Goal: Task Accomplishment & Management: Complete application form

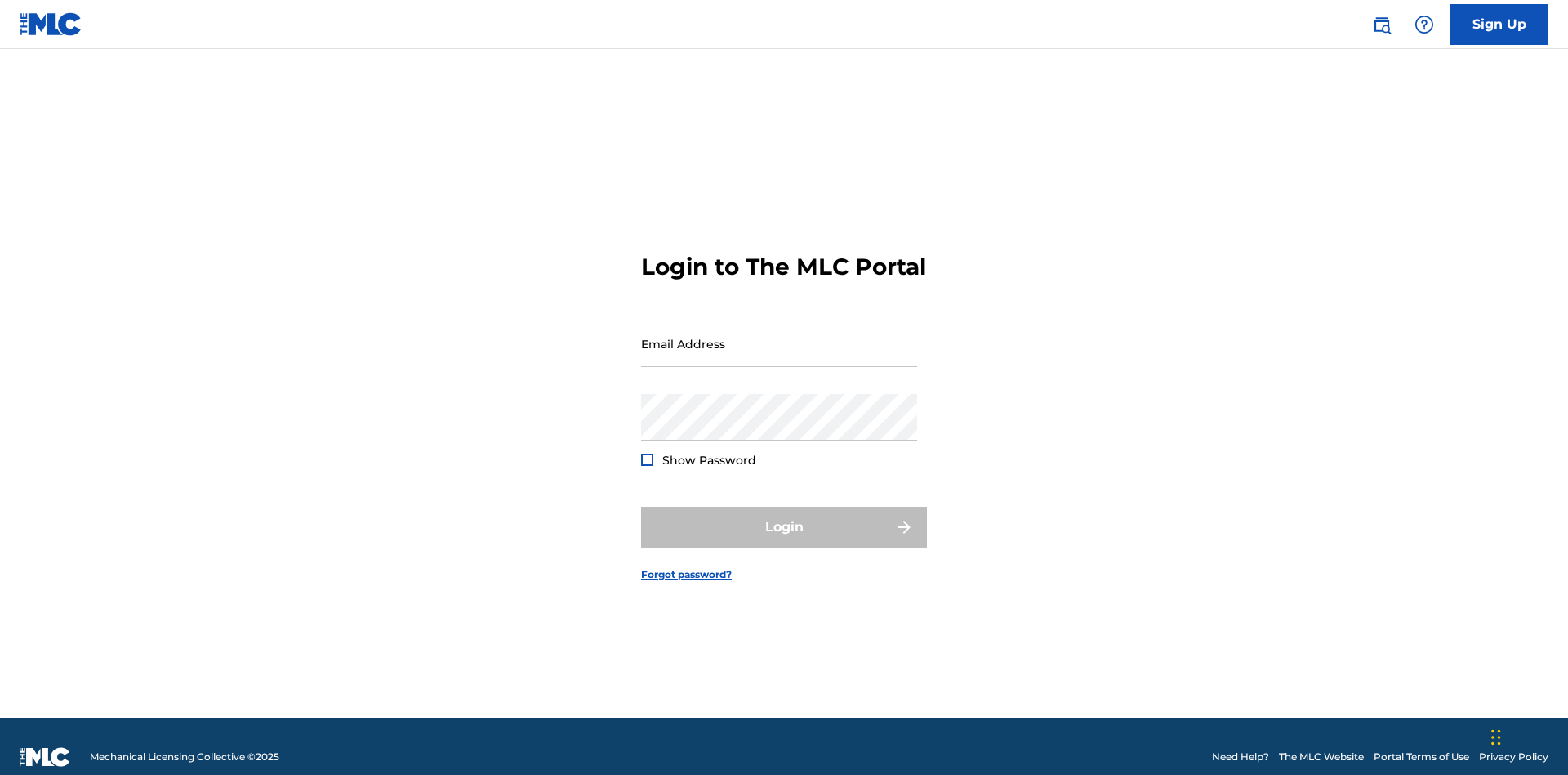
scroll to position [21, 0]
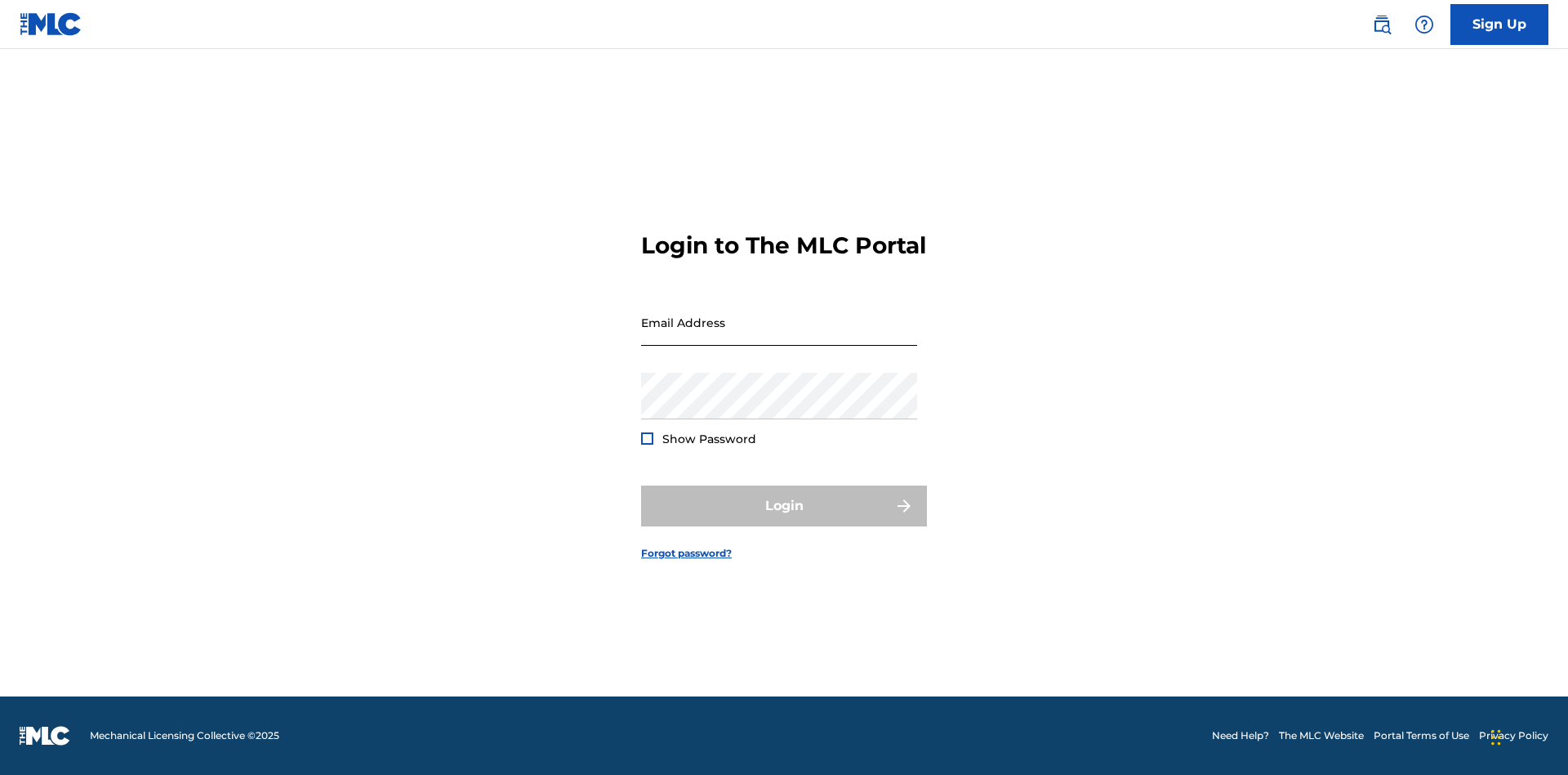
click at [780, 336] on input "Email Address" at bounding box center [779, 322] width 276 height 47
type input "[PERSON_NAME][EMAIL_ADDRESS][PERSON_NAME][DOMAIN_NAME]"
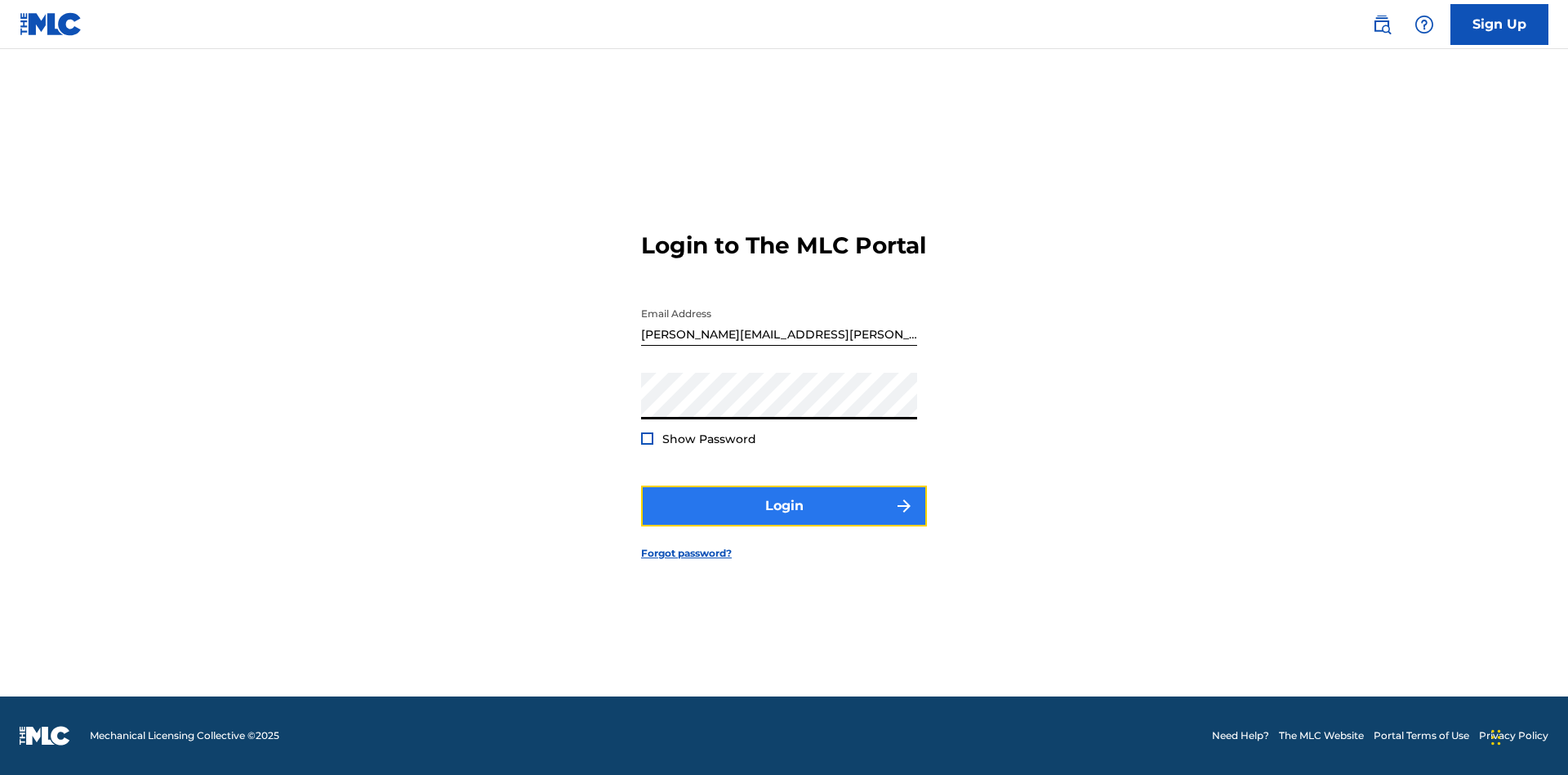
click at [784, 519] on button "Login" at bounding box center [784, 505] width 285 height 41
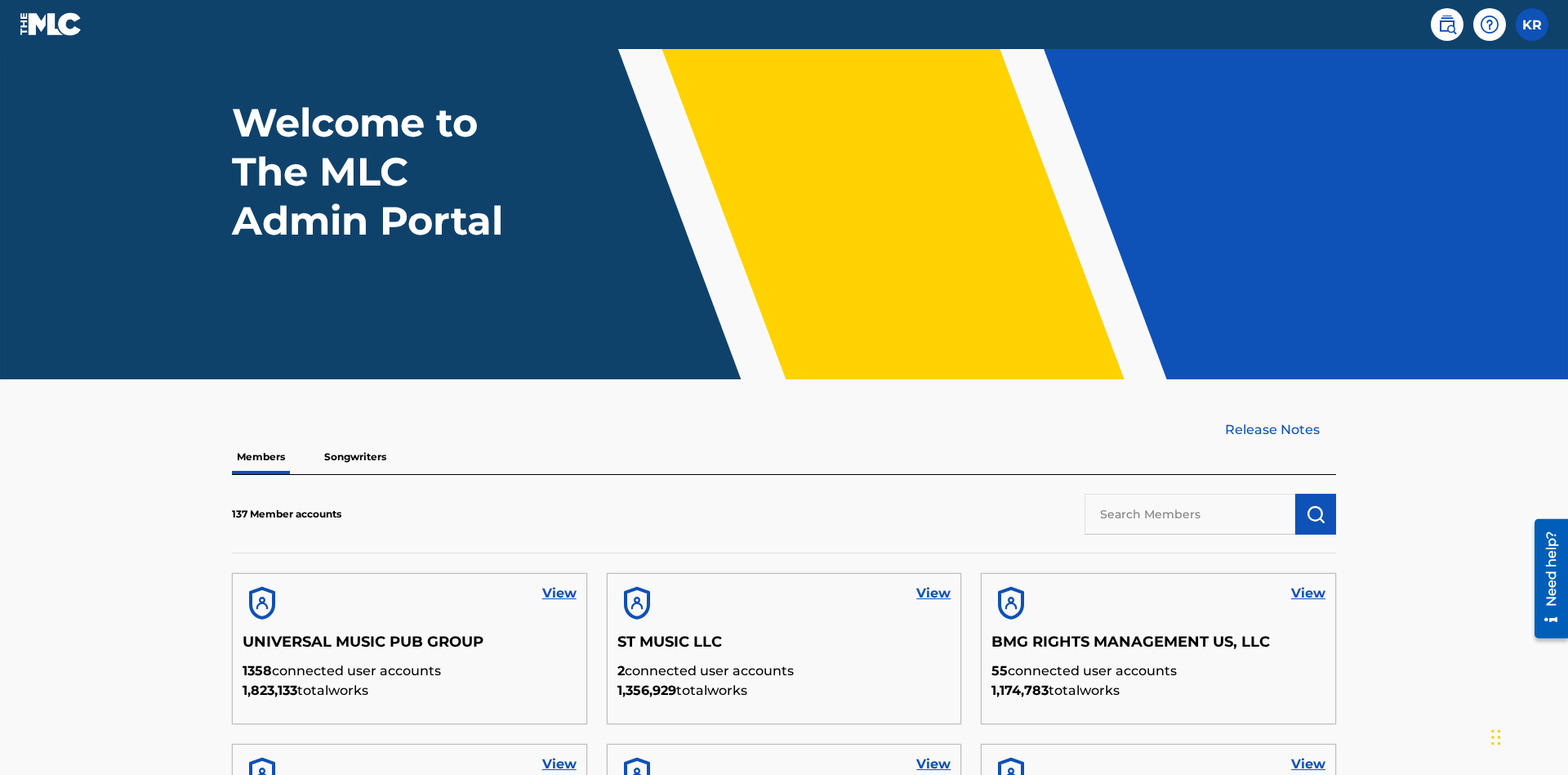
scroll to position [465, 0]
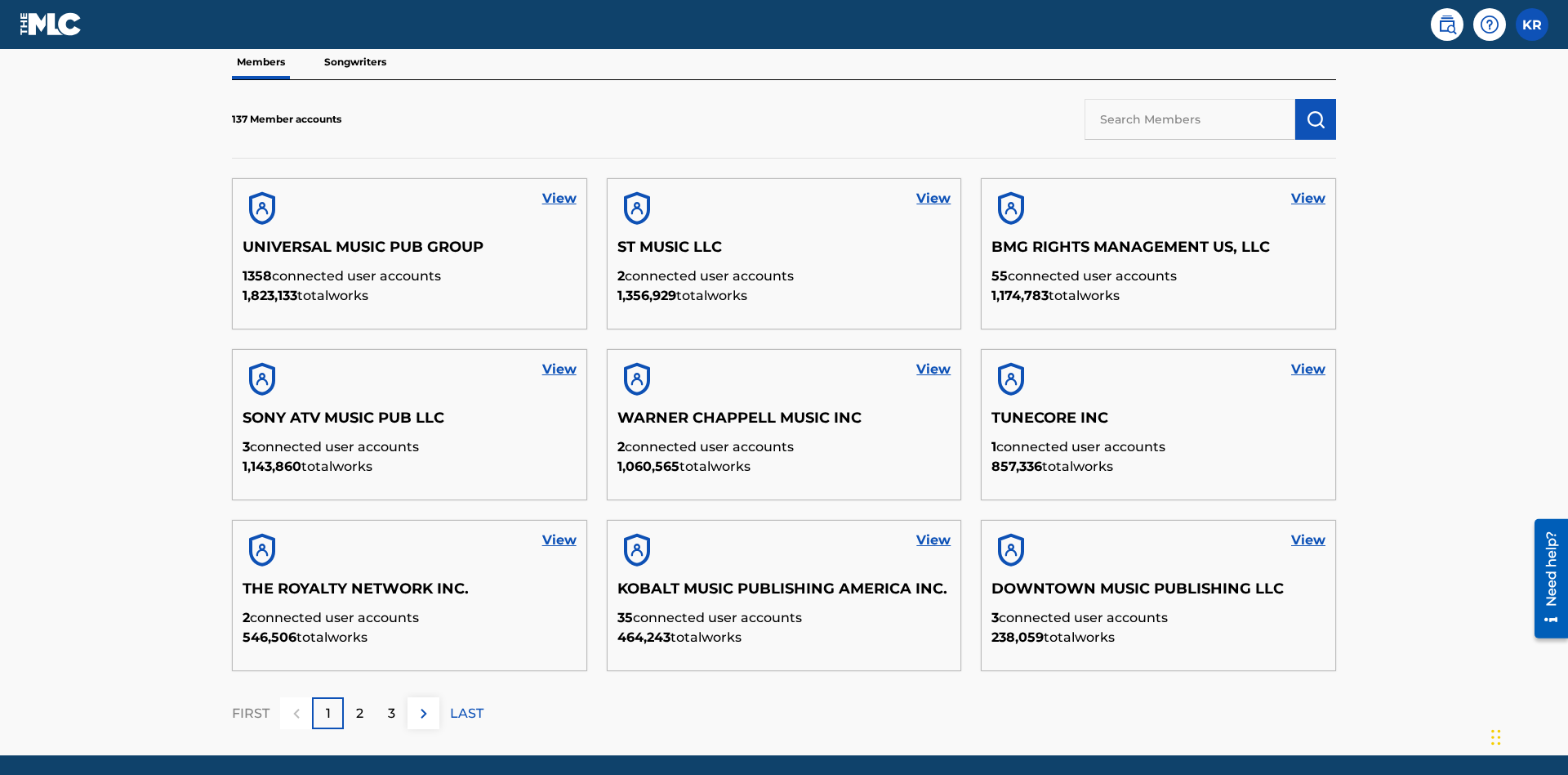
click at [1190, 119] on input "text" at bounding box center [1190, 119] width 211 height 41
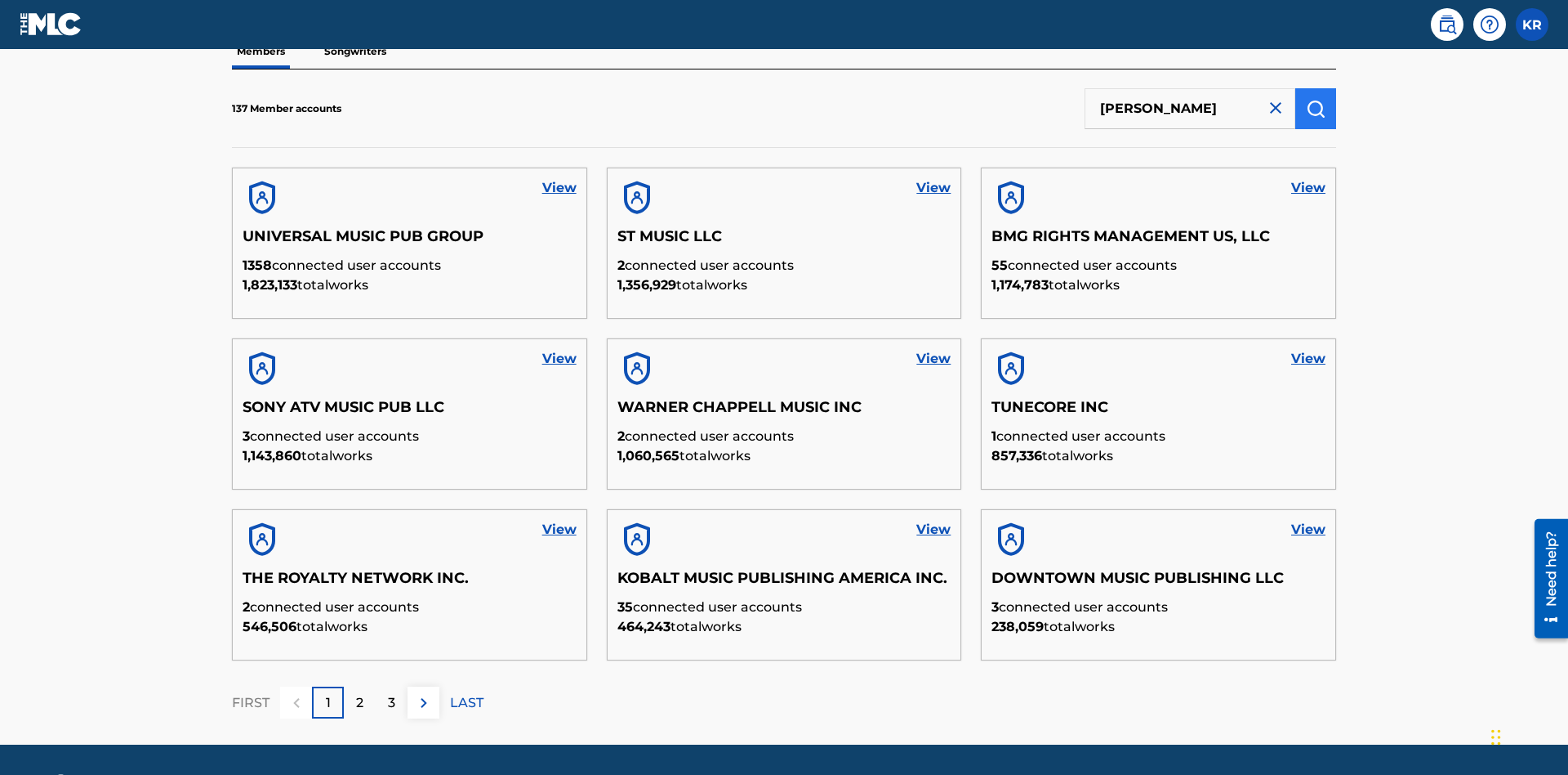
type input "[PERSON_NAME]"
click at [1315, 108] on img "submit" at bounding box center [1315, 109] width 20 height 20
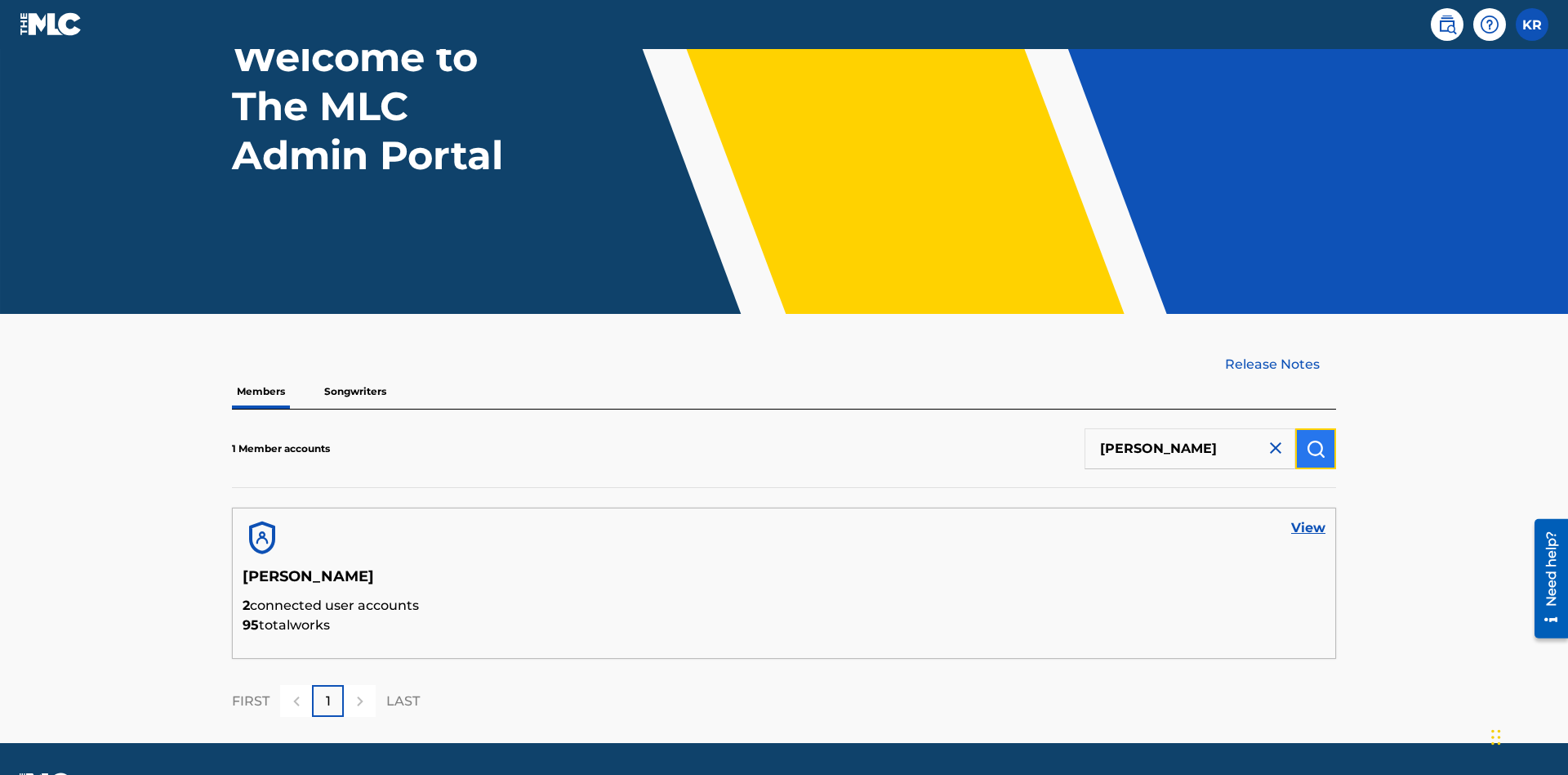
scroll to position [182, 0]
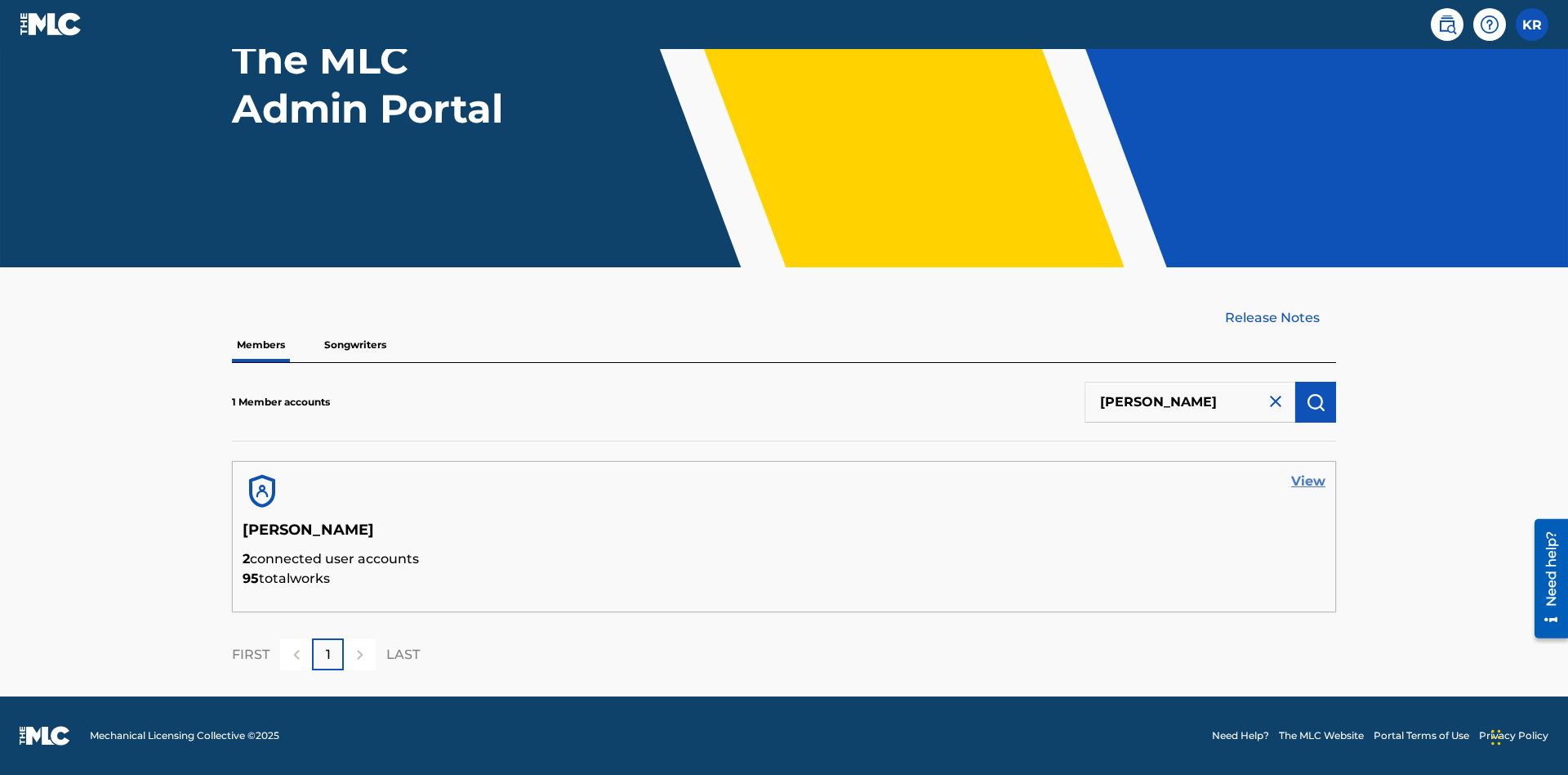
click at [1308, 481] on link "View" at bounding box center [1307, 481] width 34 height 20
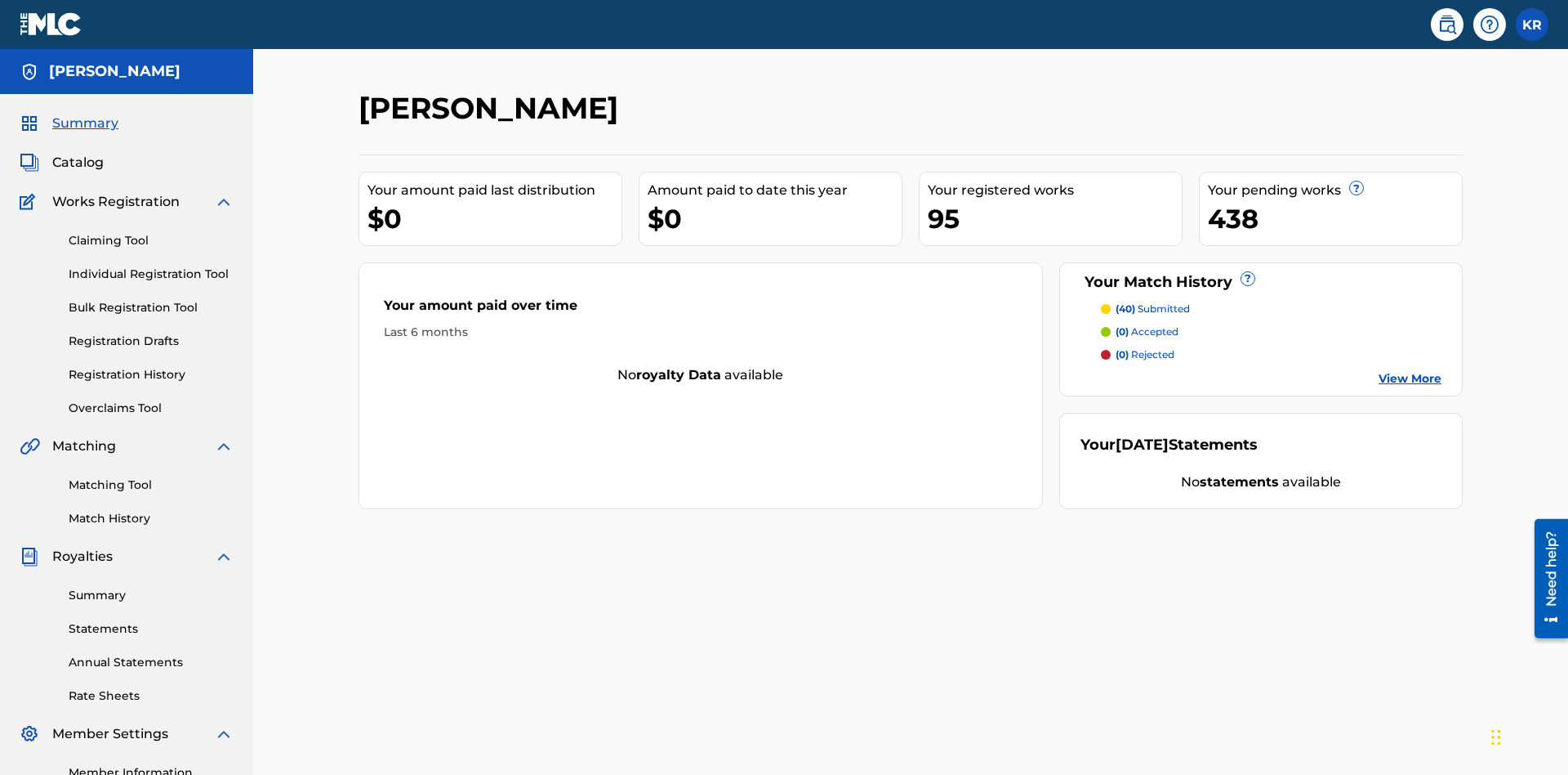
scroll to position [205, 0]
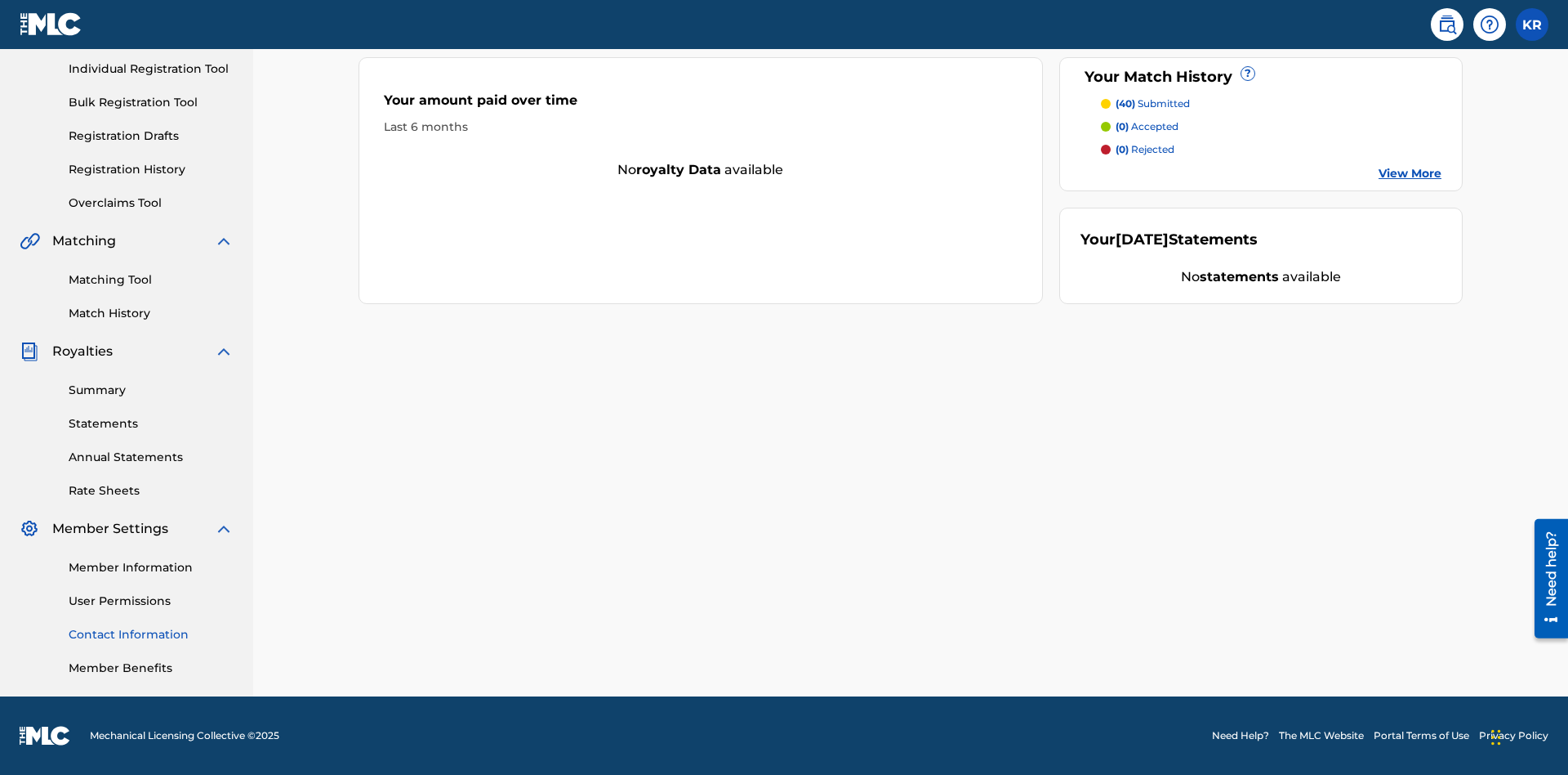
click at [151, 634] on link "Contact Information" at bounding box center [151, 634] width 165 height 17
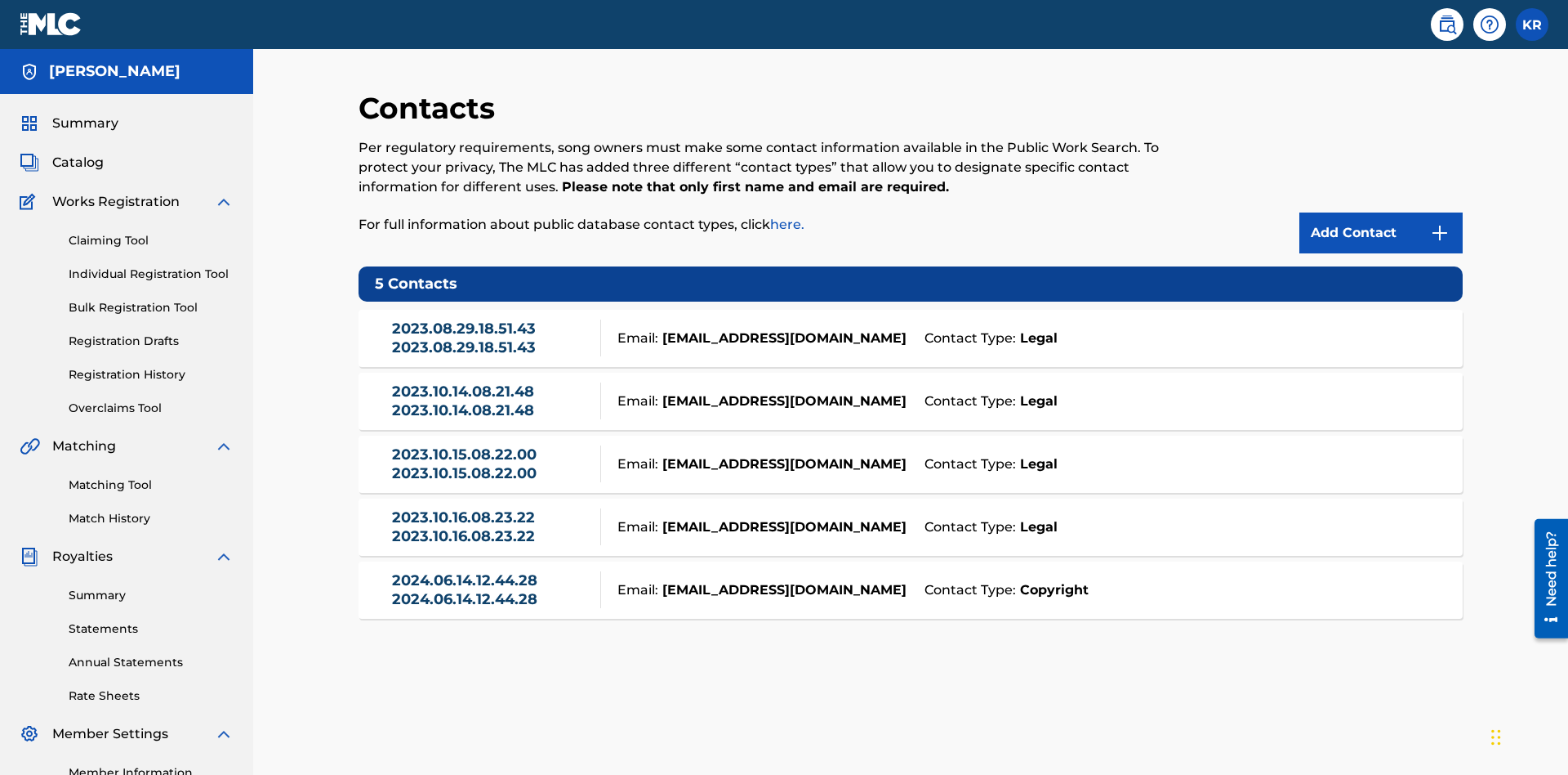
scroll to position [125, 0]
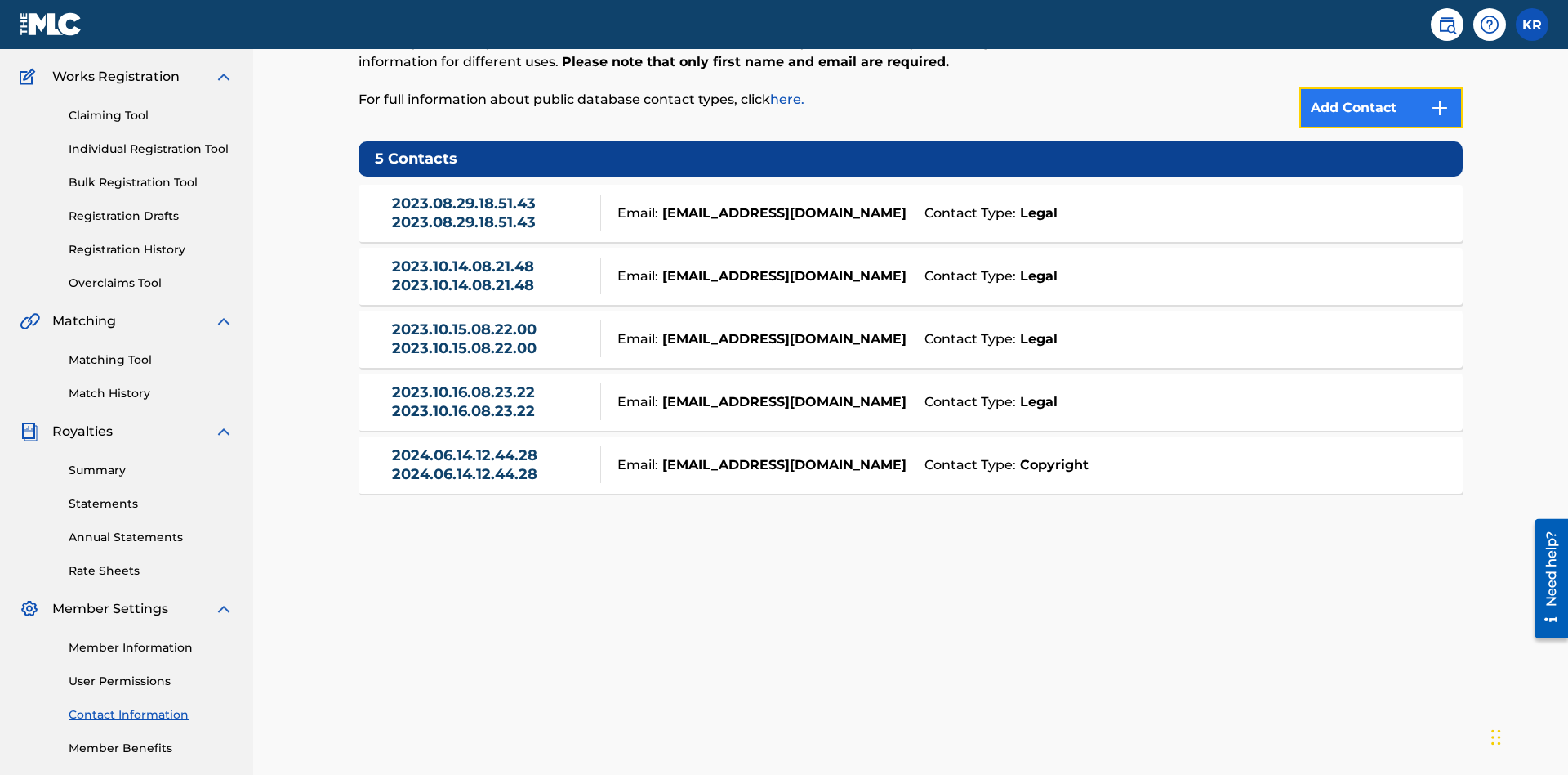
click at [1439, 108] on img at bounding box center [1440, 108] width 20 height 20
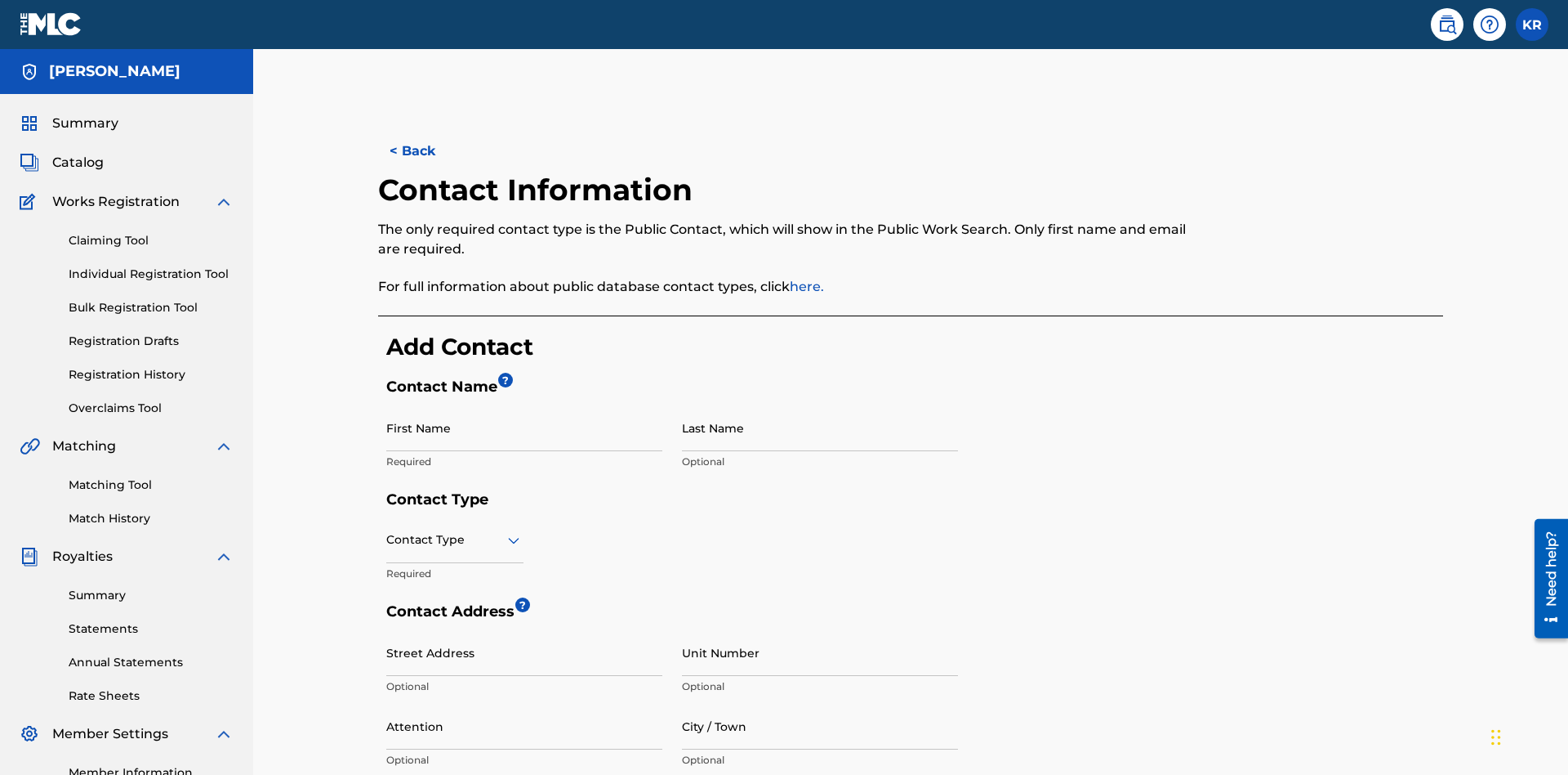
scroll to position [306, 0]
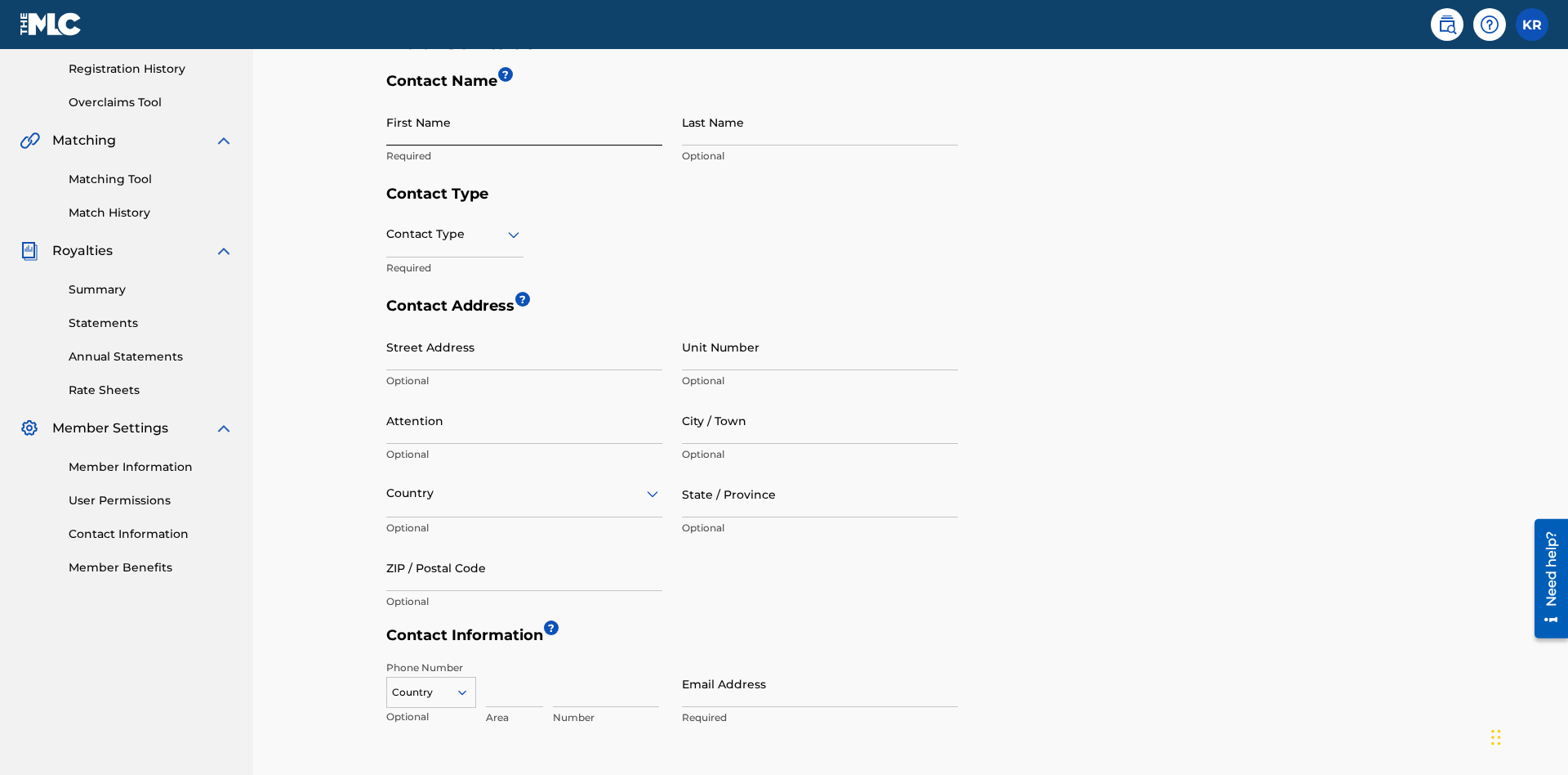
click at [524, 122] on input "First Name" at bounding box center [524, 122] width 276 height 47
type input "2025.09.25.04.23.48"
click at [819, 122] on input "Last Name" at bounding box center [819, 122] width 276 height 47
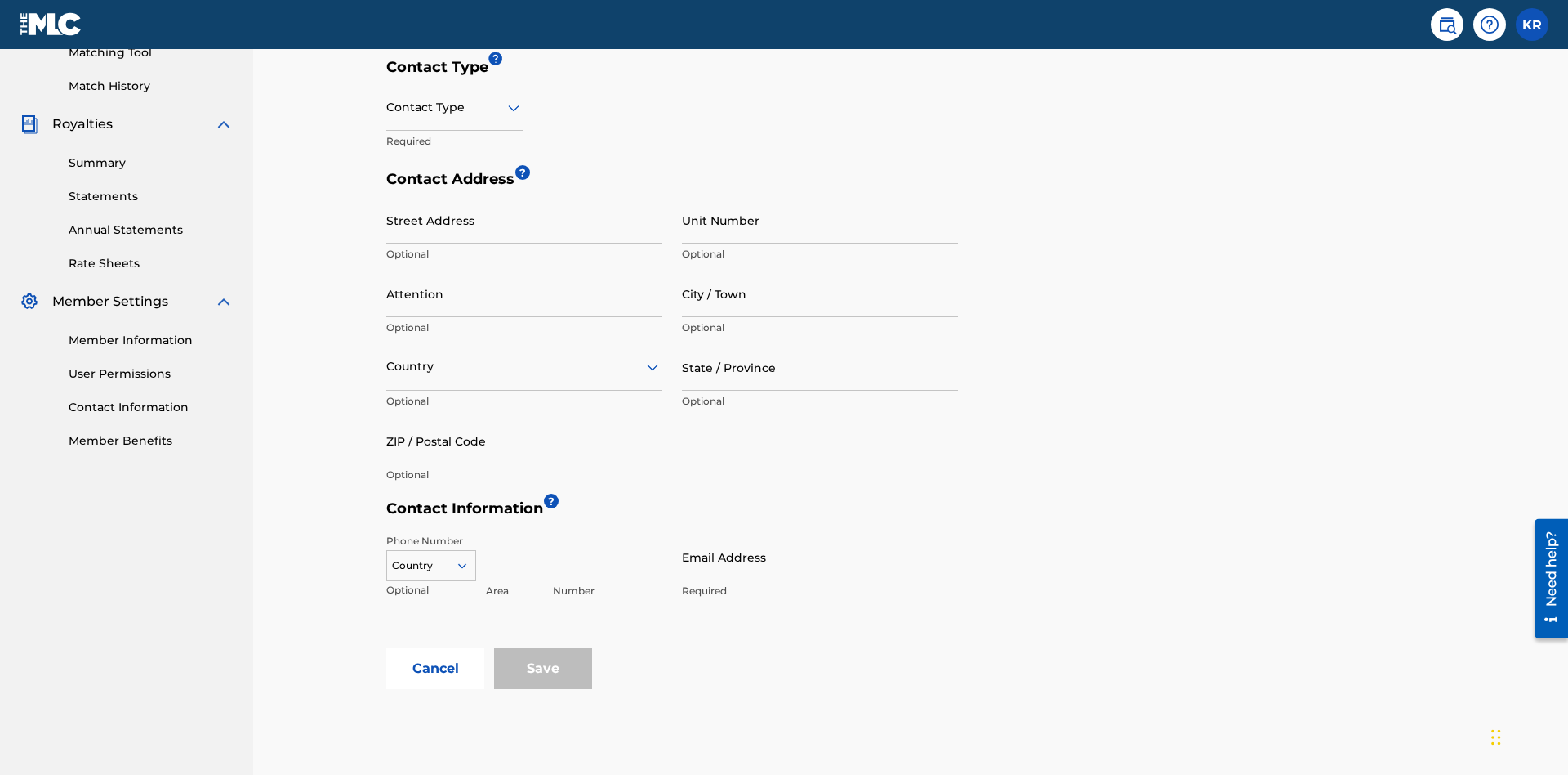
type input "2025.09.25.04.23.48"
click at [387, 107] on input "text" at bounding box center [387, 107] width 3 height 17
click at [455, 223] on div "Legal" at bounding box center [455, 223] width 136 height 37
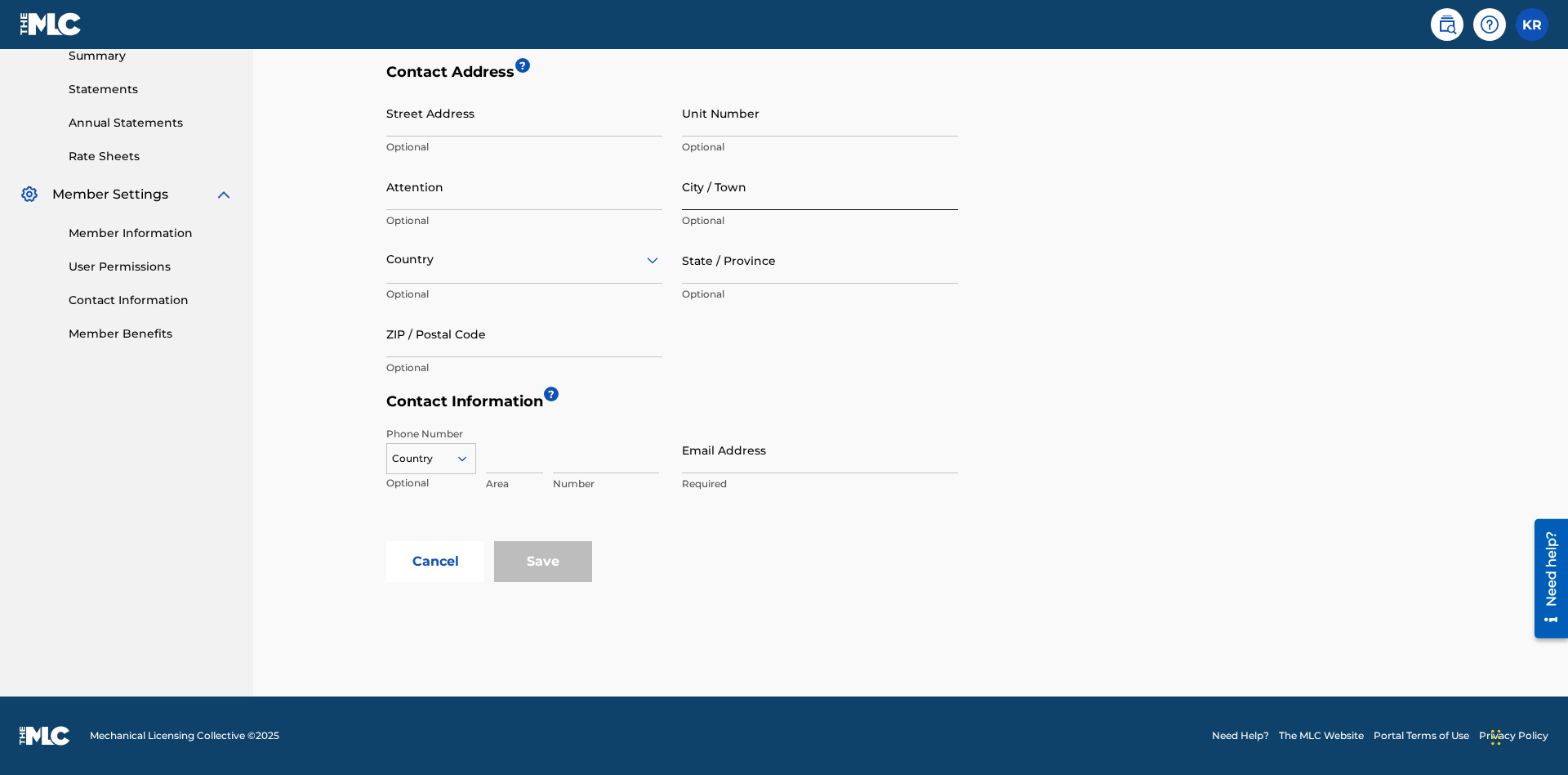
click at [819, 187] on input "City / Town" at bounding box center [819, 187] width 276 height 47
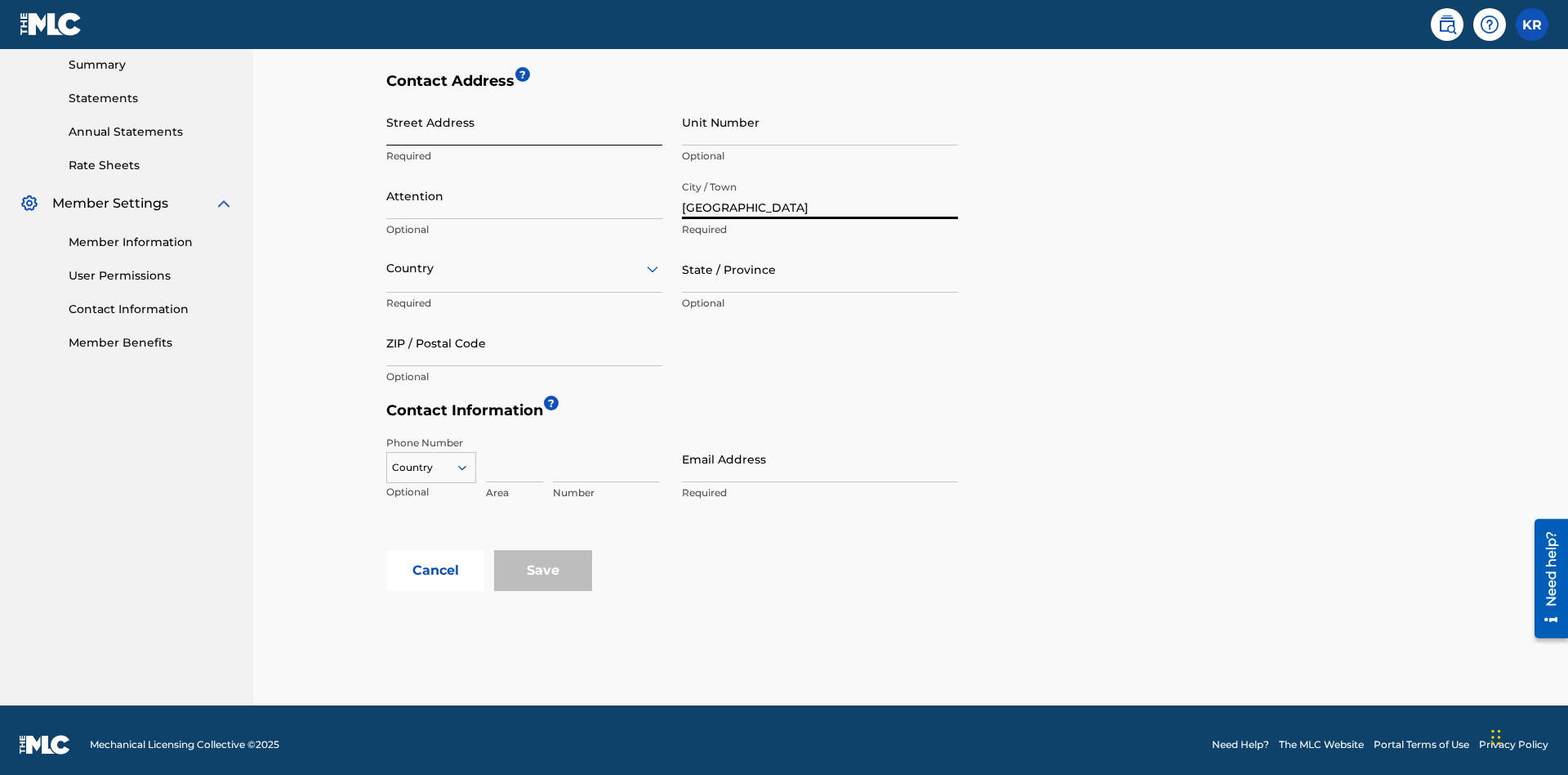
type input "[GEOGRAPHIC_DATA]"
click at [524, 122] on input "Street Address" at bounding box center [524, 122] width 276 height 47
type input "[STREET_ADDRESS]"
click at [819, 122] on input "Unit Number" at bounding box center [819, 122] width 276 height 47
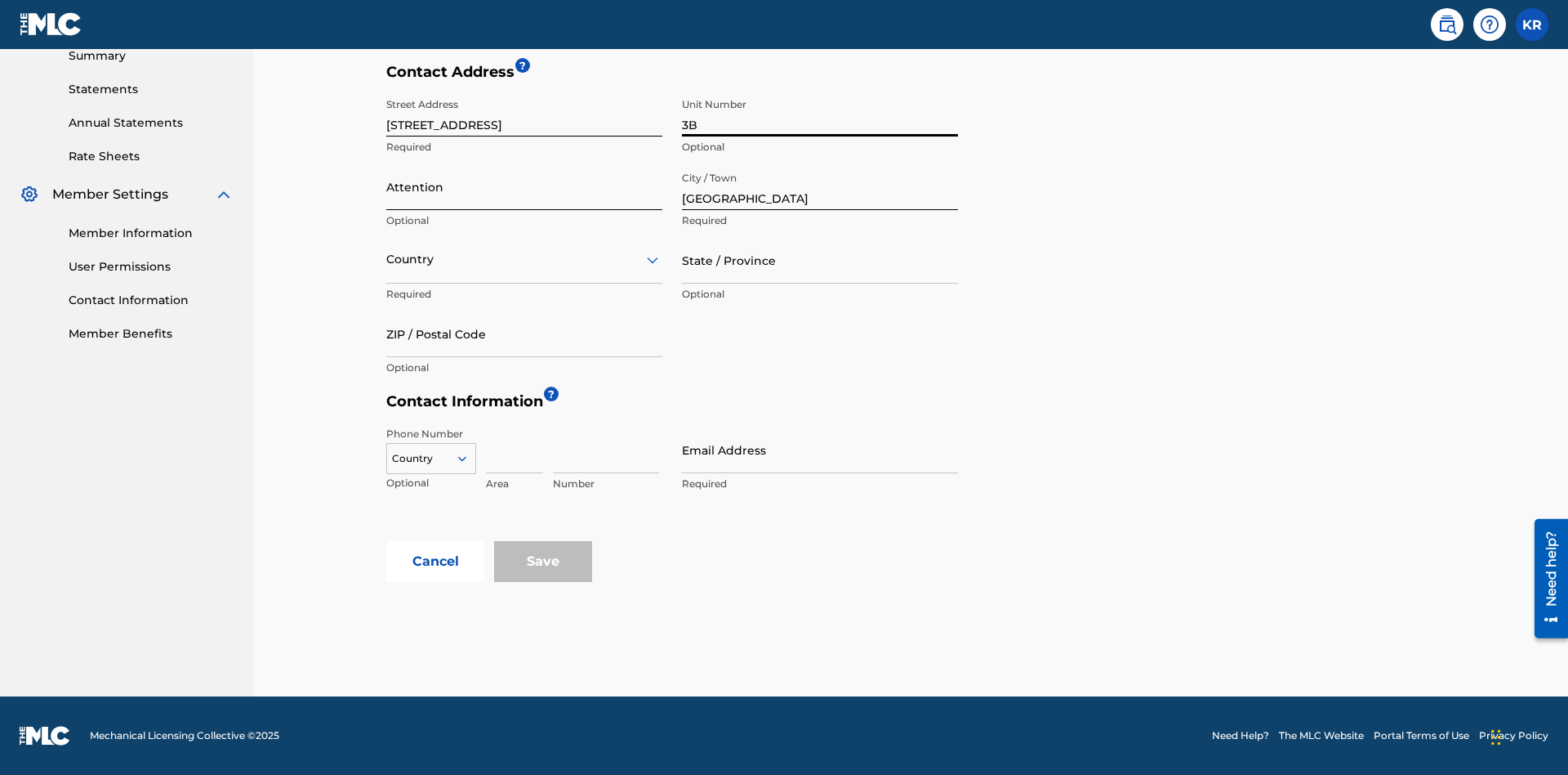
type input "3B"
click at [524, 187] on input "Attention" at bounding box center [524, 187] width 276 height 47
type input "[PERSON_NAME]"
click at [387, 259] on input "text" at bounding box center [387, 259] width 3 height 17
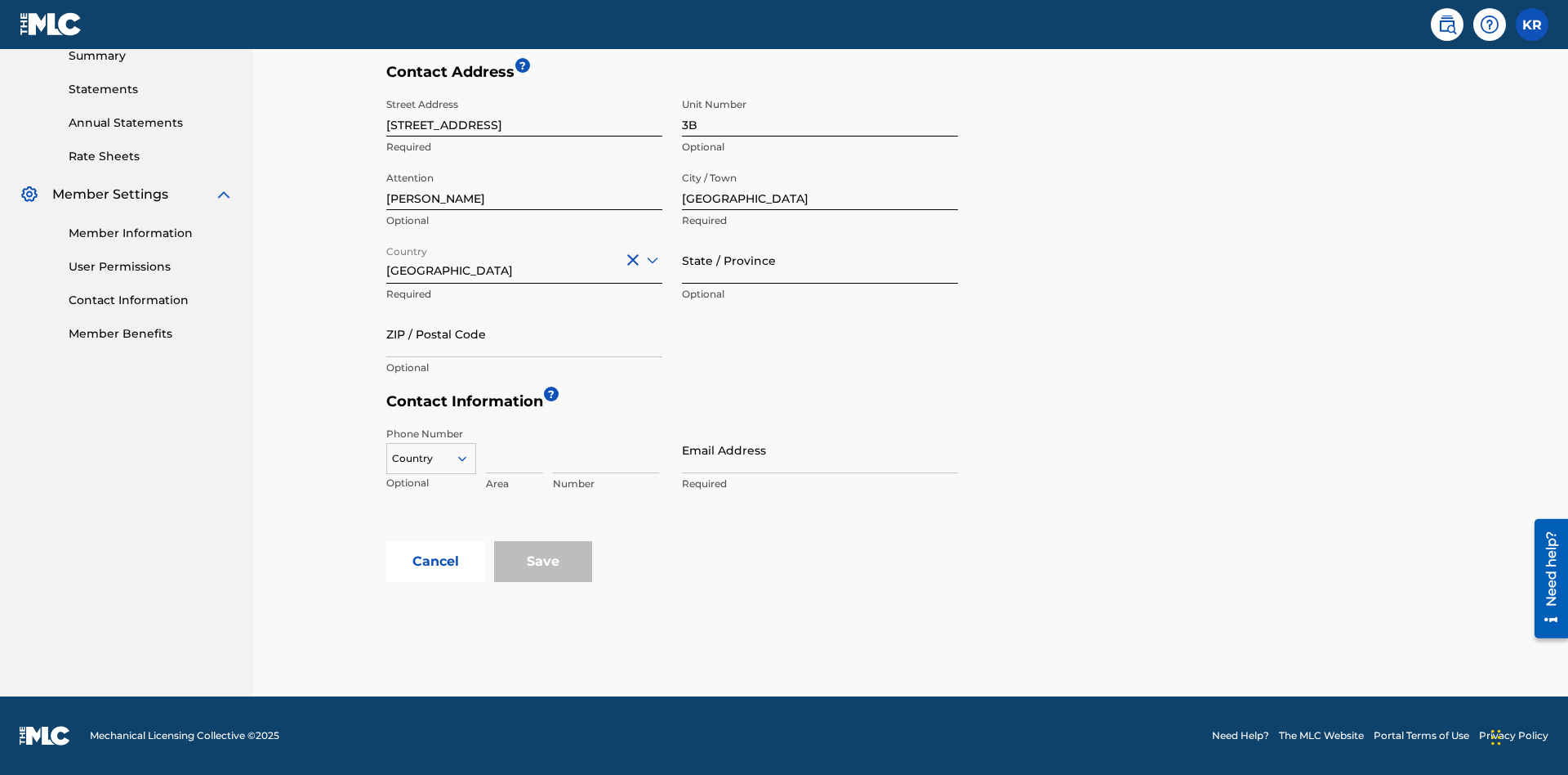
click at [819, 260] on input "State / Province" at bounding box center [819, 260] width 276 height 47
type input "Varna"
click at [524, 334] on input "ZIP / Postal Code" at bounding box center [524, 334] width 276 height 47
type input "V5X 2Z9"
click at [469, 458] on icon at bounding box center [462, 458] width 15 height 15
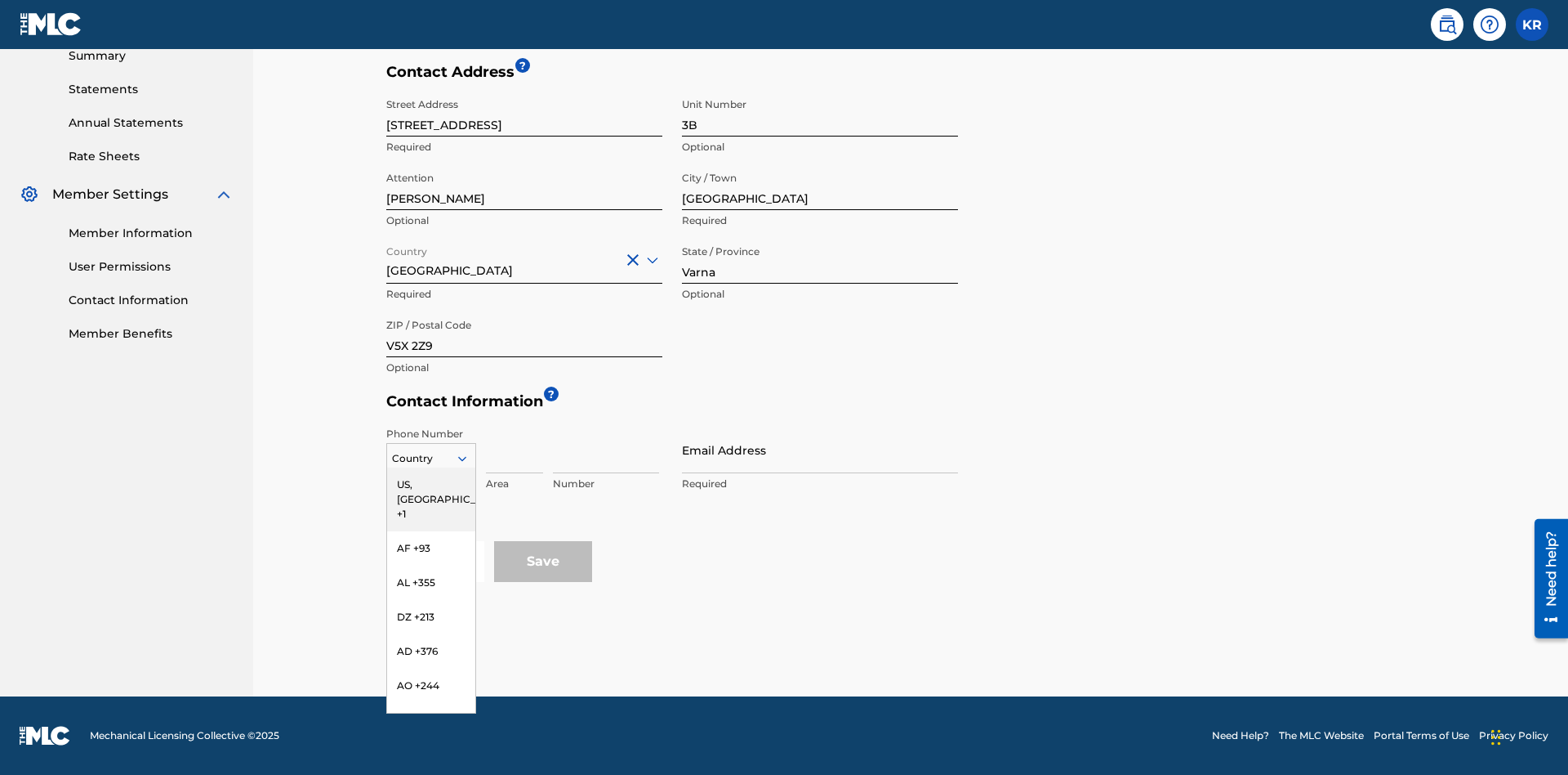
click at [431, 484] on div "US, [GEOGRAPHIC_DATA] +1" at bounding box center [431, 499] width 88 height 64
click at [514, 449] on input at bounding box center [514, 449] width 57 height 47
type input "202"
click at [606, 449] on input at bounding box center [606, 449] width 106 height 47
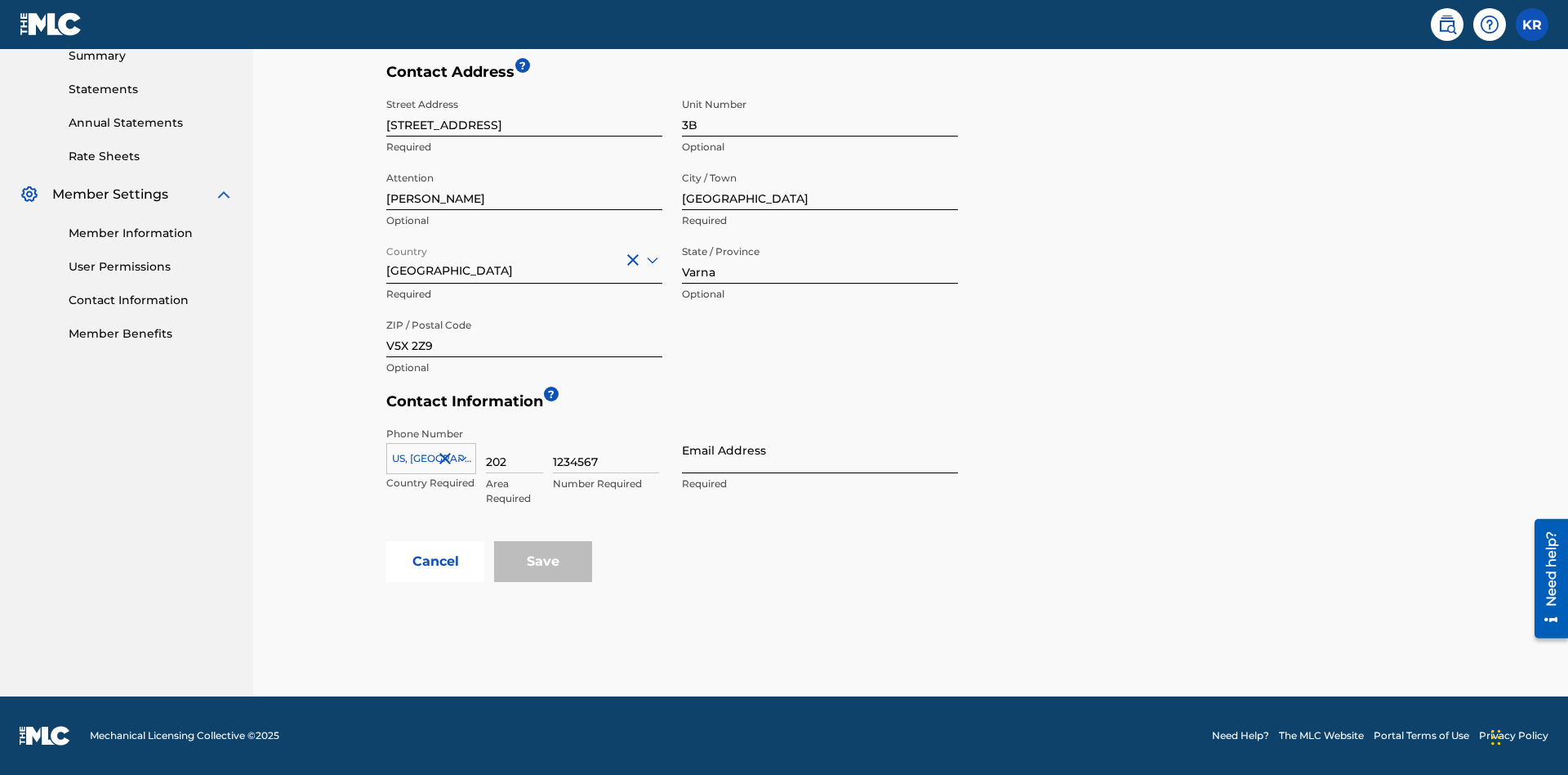
type input "1234567"
click at [819, 449] on input "Email Address" at bounding box center [819, 449] width 276 height 47
type input "[EMAIL_ADDRESS][DOMAIN_NAME]"
click at [435, 561] on button "Cancel" at bounding box center [435, 561] width 98 height 41
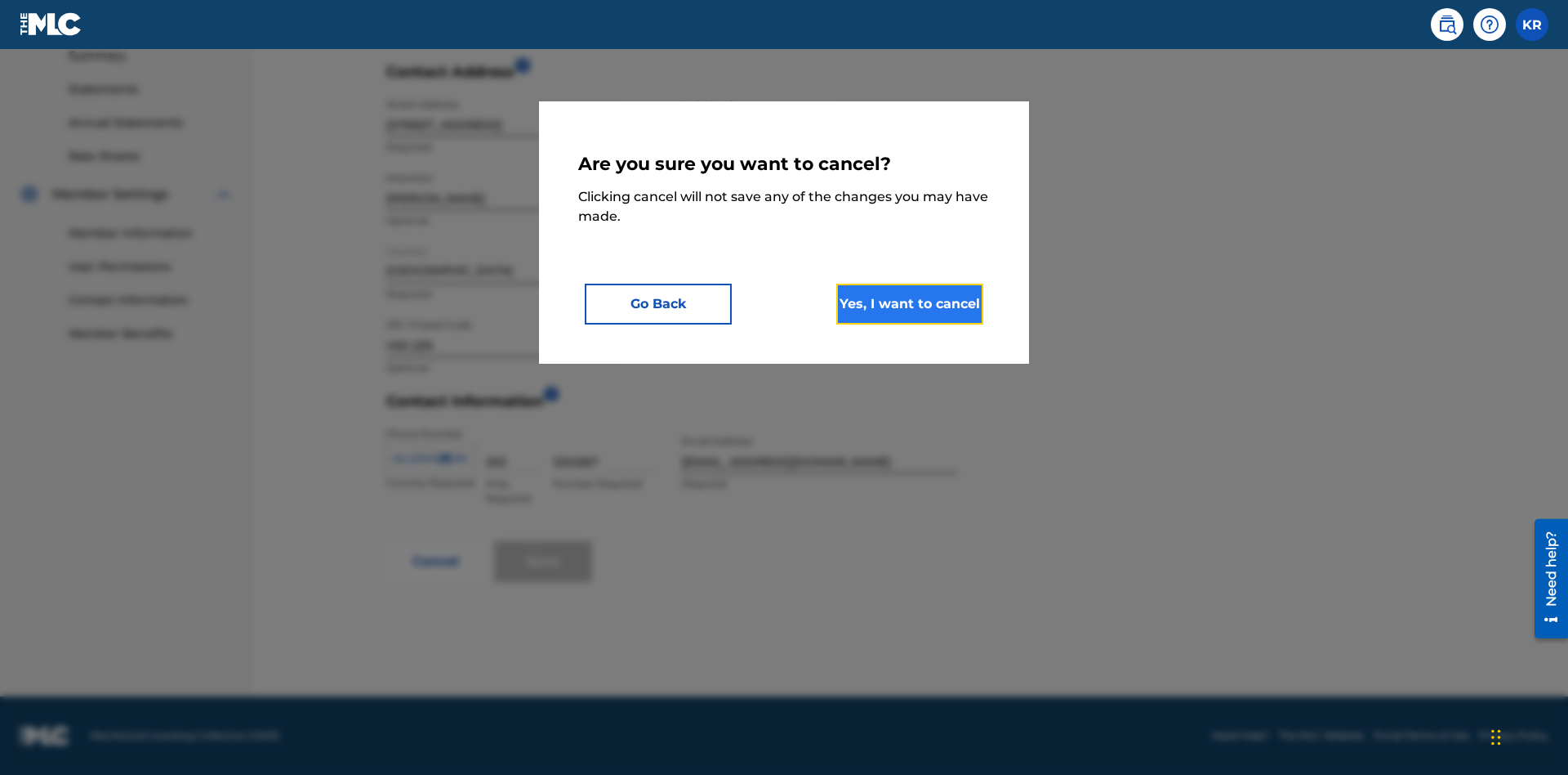
click at [909, 304] on button "Yes, I want to cancel" at bounding box center [909, 304] width 147 height 41
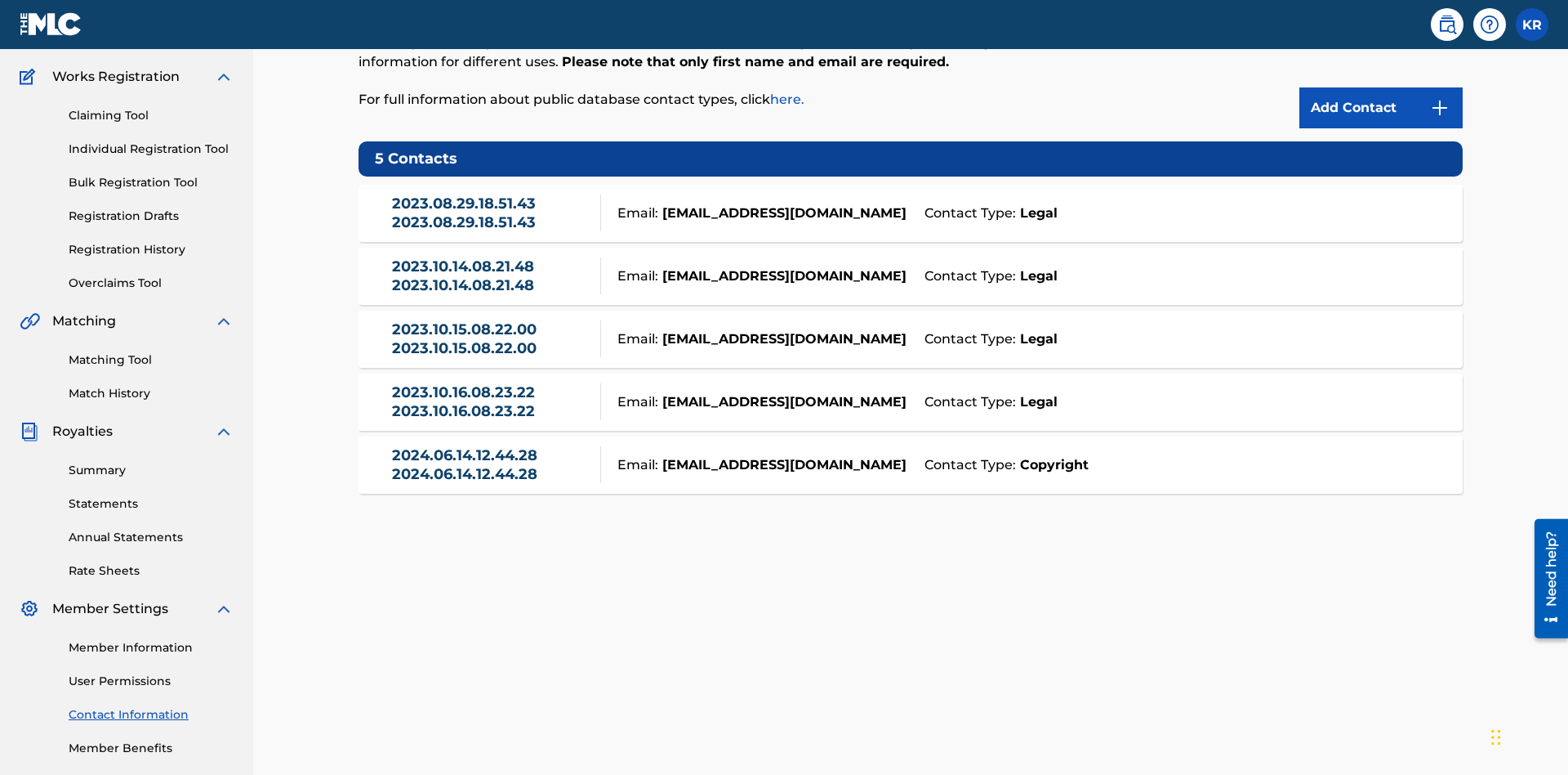
scroll to position [205, 0]
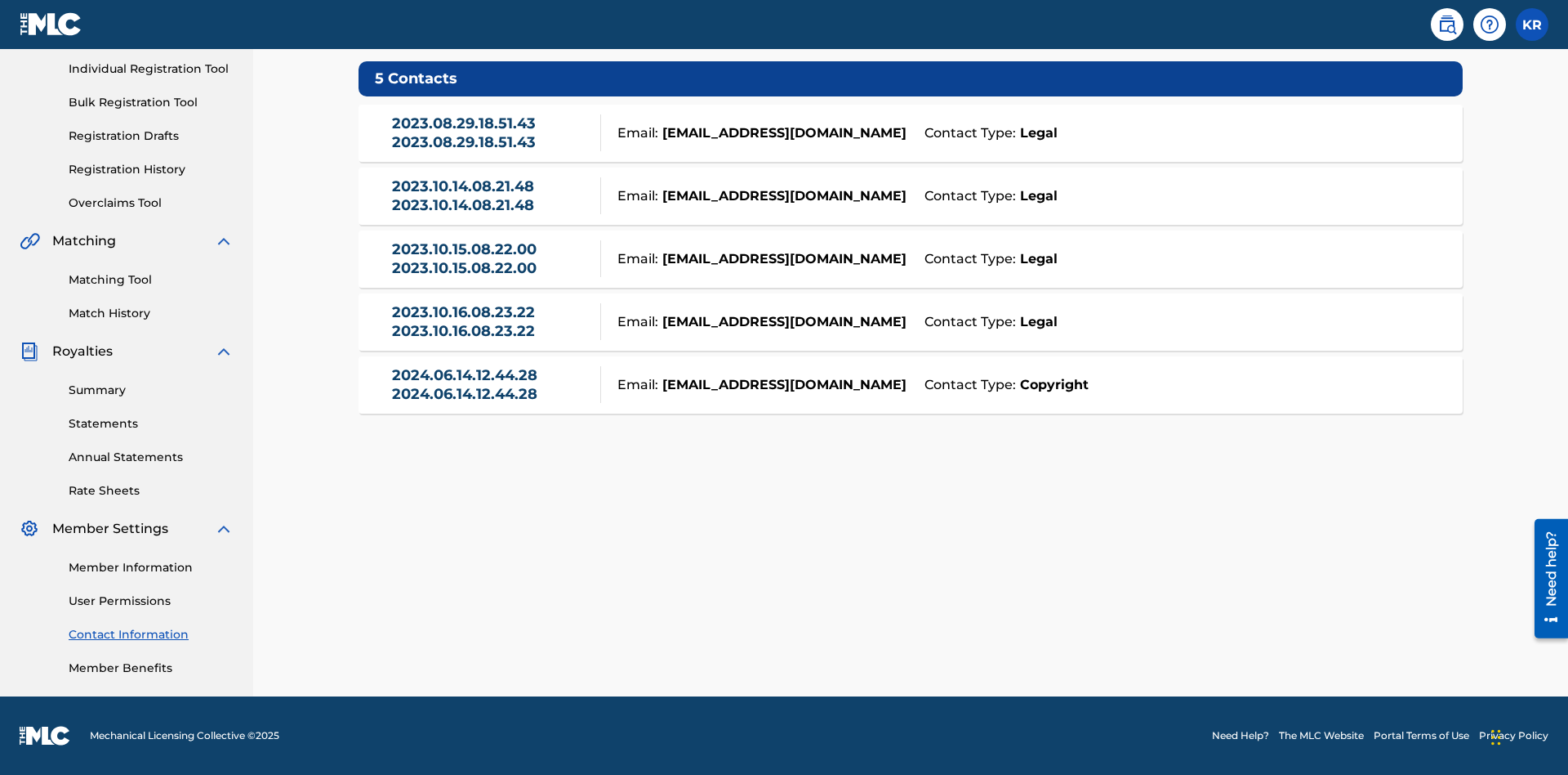
click at [910, 133] on div "Email: [EMAIL_ADDRESS][DOMAIN_NAME]" at bounding box center [758, 134] width 314 height 20
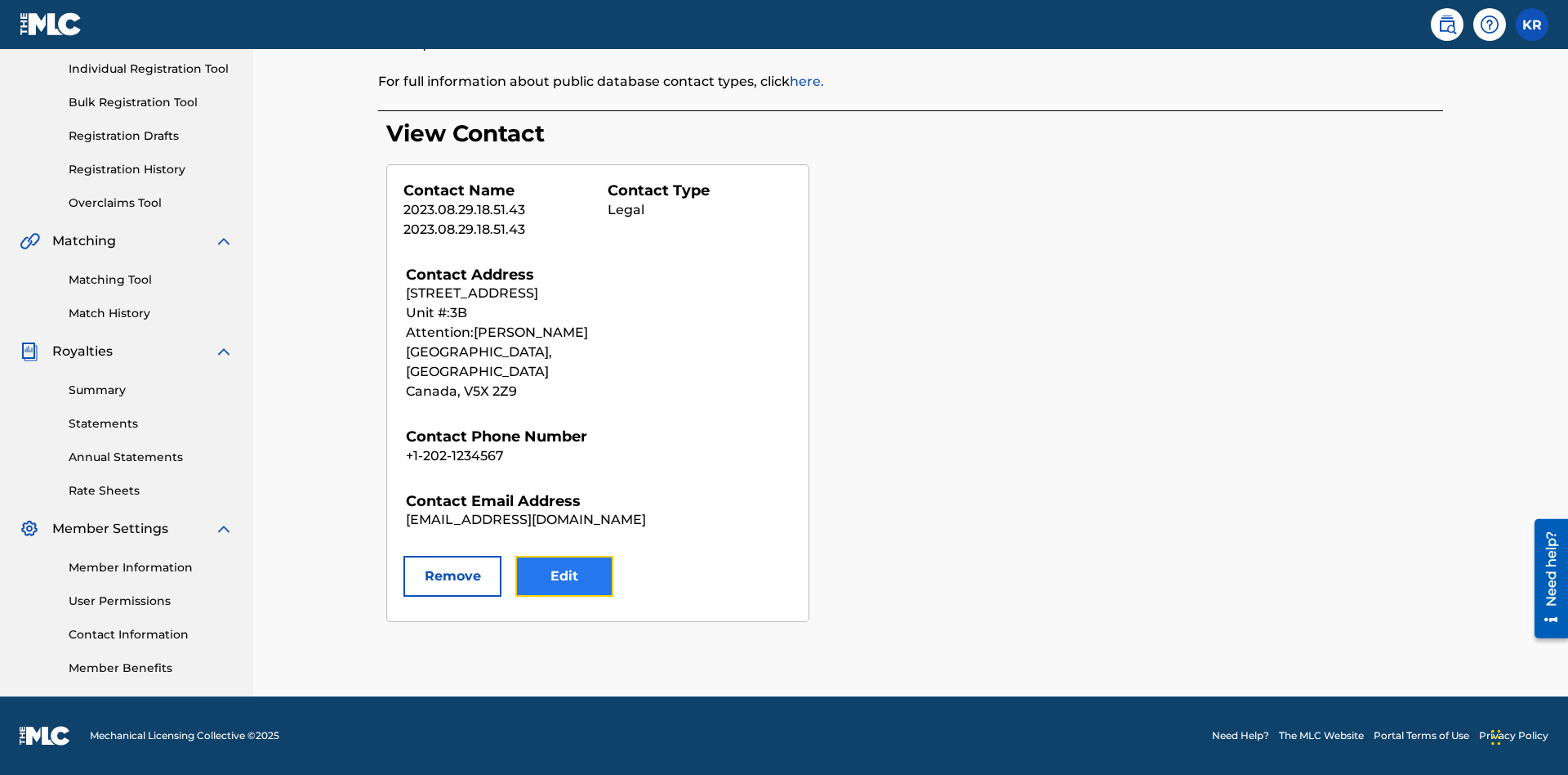
click at [564, 556] on button "Edit" at bounding box center [564, 575] width 98 height 41
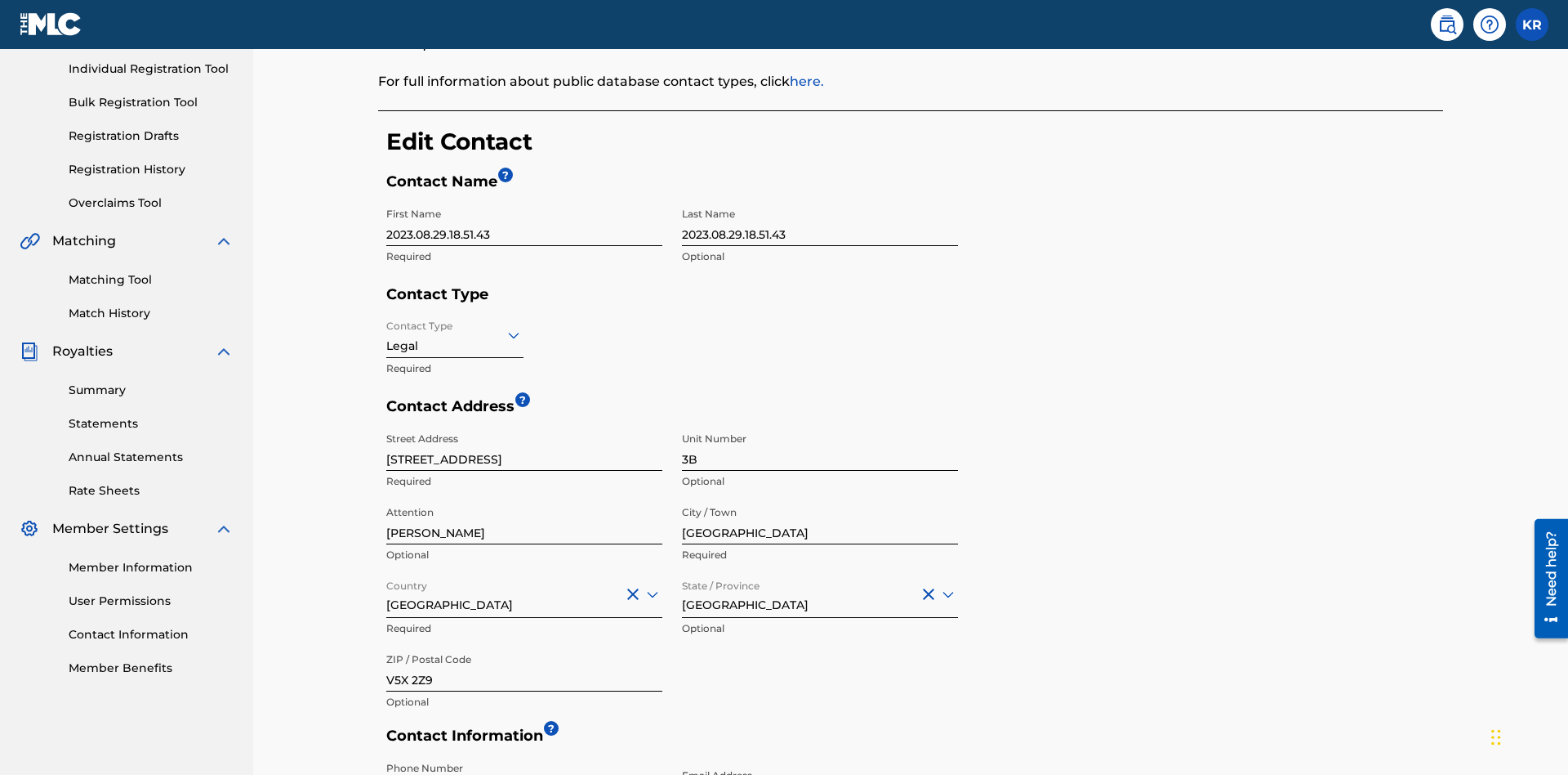
scroll to position [306, 0]
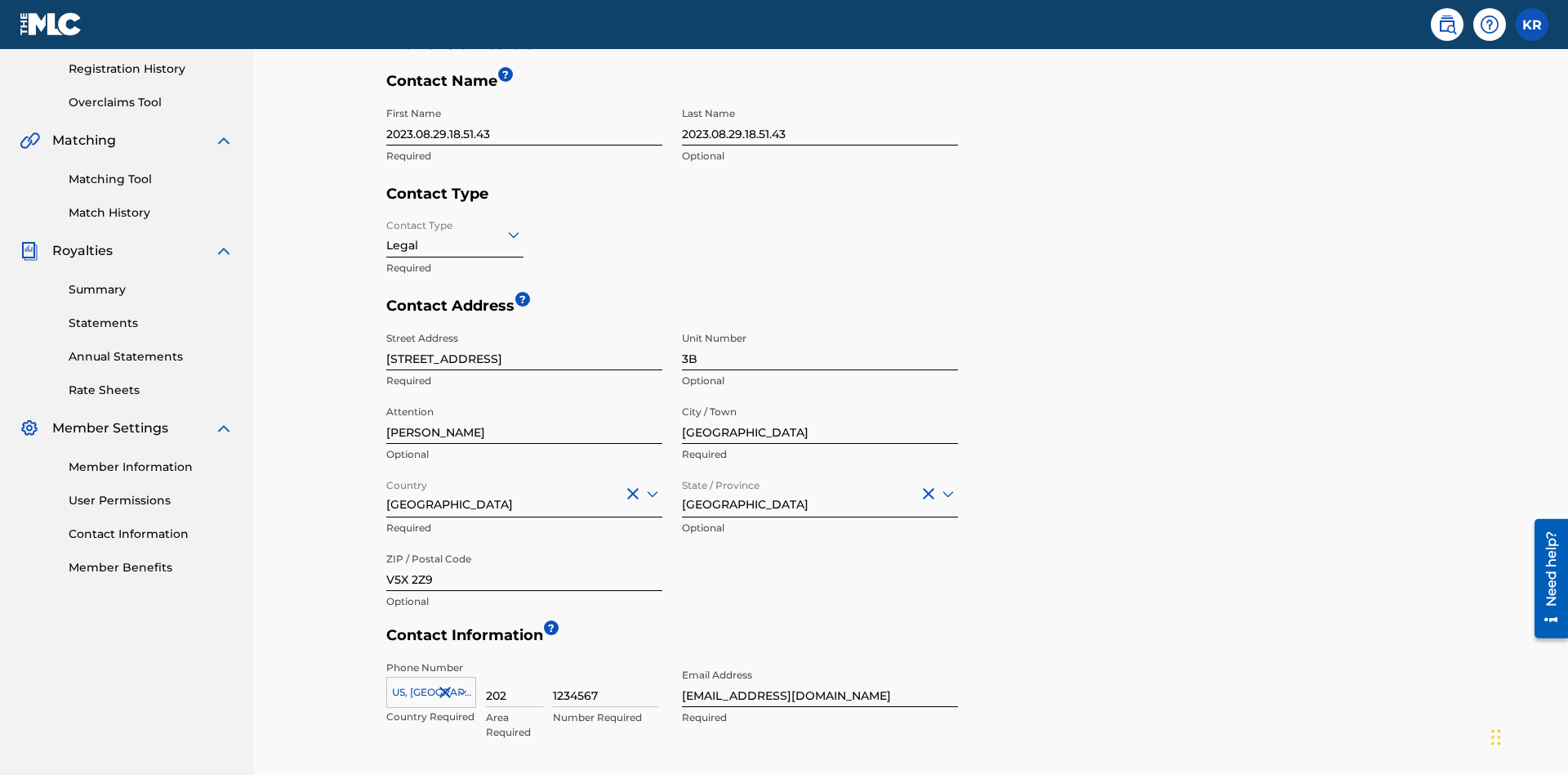
click at [524, 122] on input "2023.08.29.18.51.43" at bounding box center [524, 122] width 276 height 47
type input "2025.09.25.04.24.58"
click at [819, 122] on input "2023.08.29.18.51.43" at bounding box center [819, 122] width 276 height 47
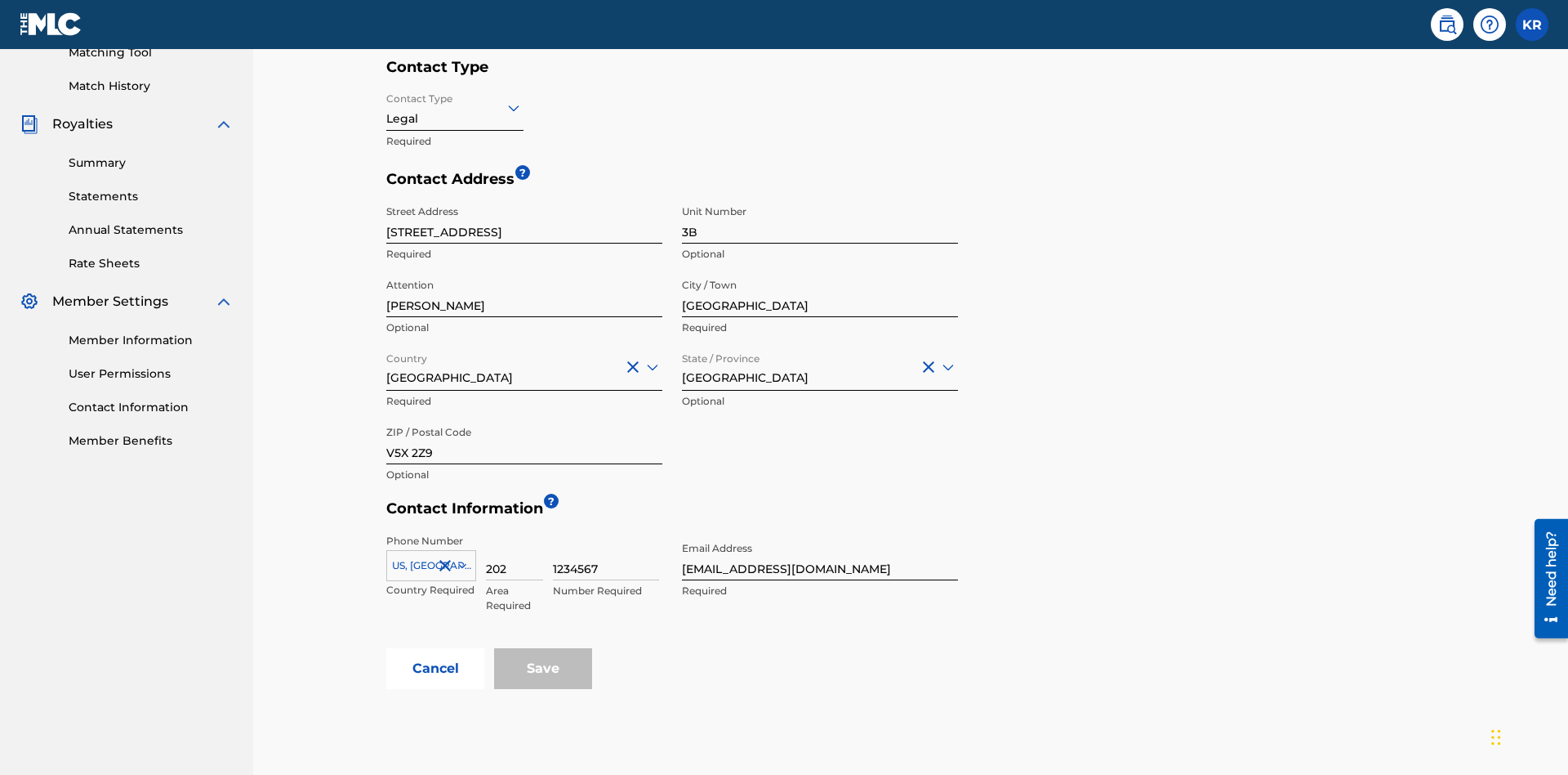
type input "2025.09.25.04.24.58"
click at [387, 107] on input "Contact Type" at bounding box center [387, 107] width 3 height 17
click at [455, 223] on div "Legal" at bounding box center [455, 223] width 136 height 37
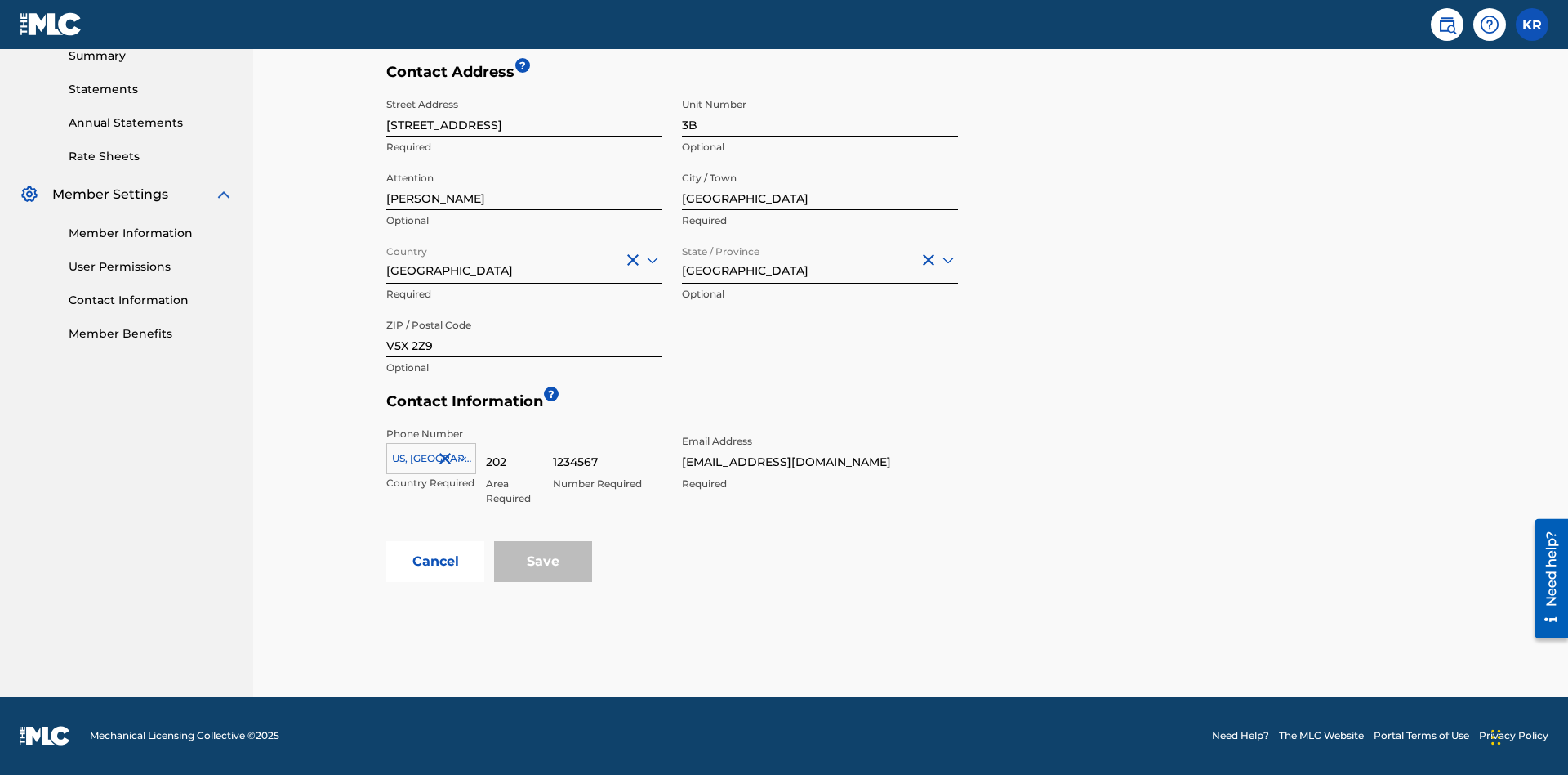
click at [819, 187] on input "[GEOGRAPHIC_DATA]" at bounding box center [819, 187] width 276 height 47
type input "[GEOGRAPHIC_DATA]"
click at [524, 122] on input "[STREET_ADDRESS]" at bounding box center [524, 113] width 276 height 47
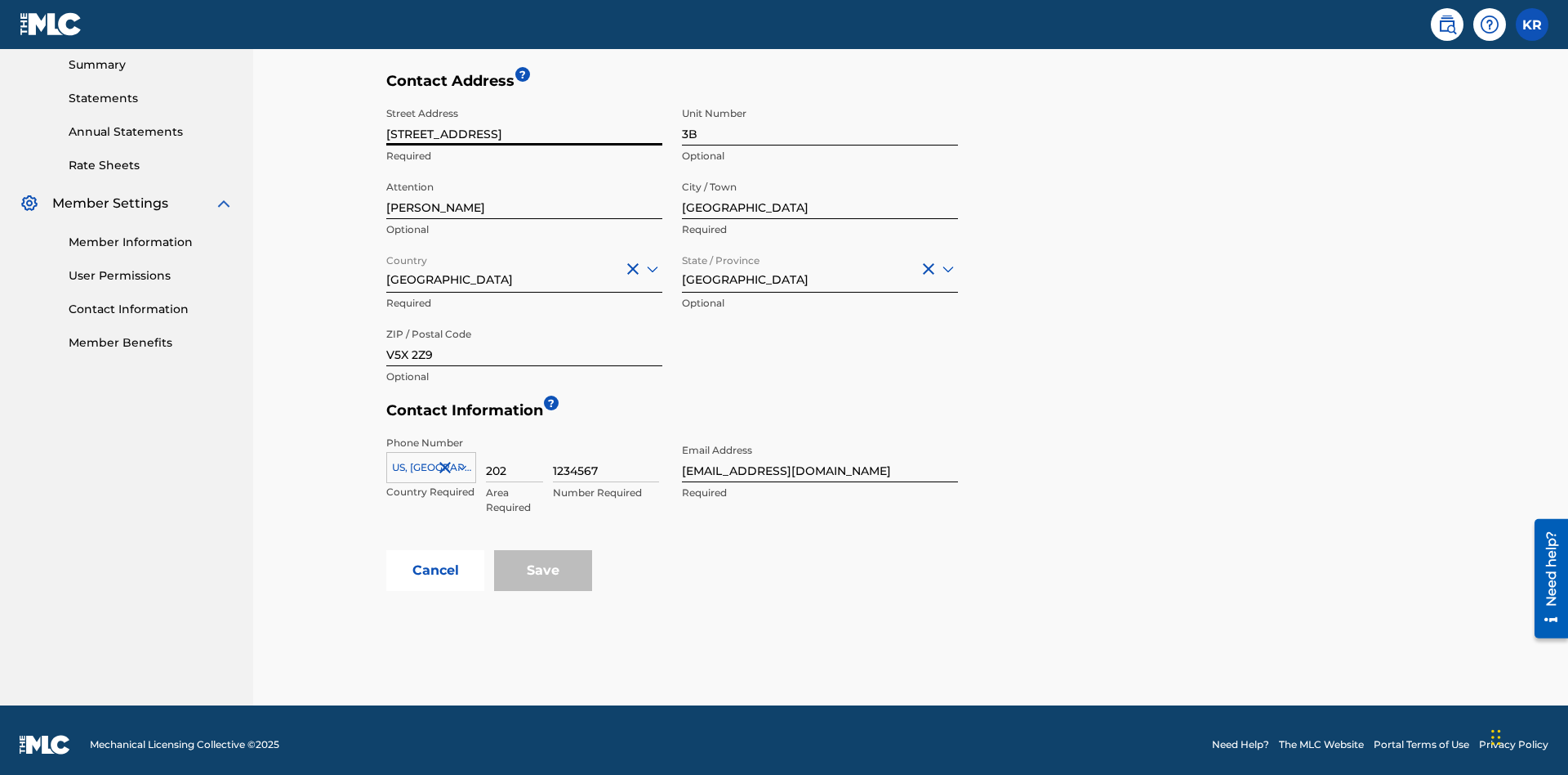
type input "[STREET_ADDRESS]"
click at [819, 122] on input "3B" at bounding box center [819, 122] width 276 height 47
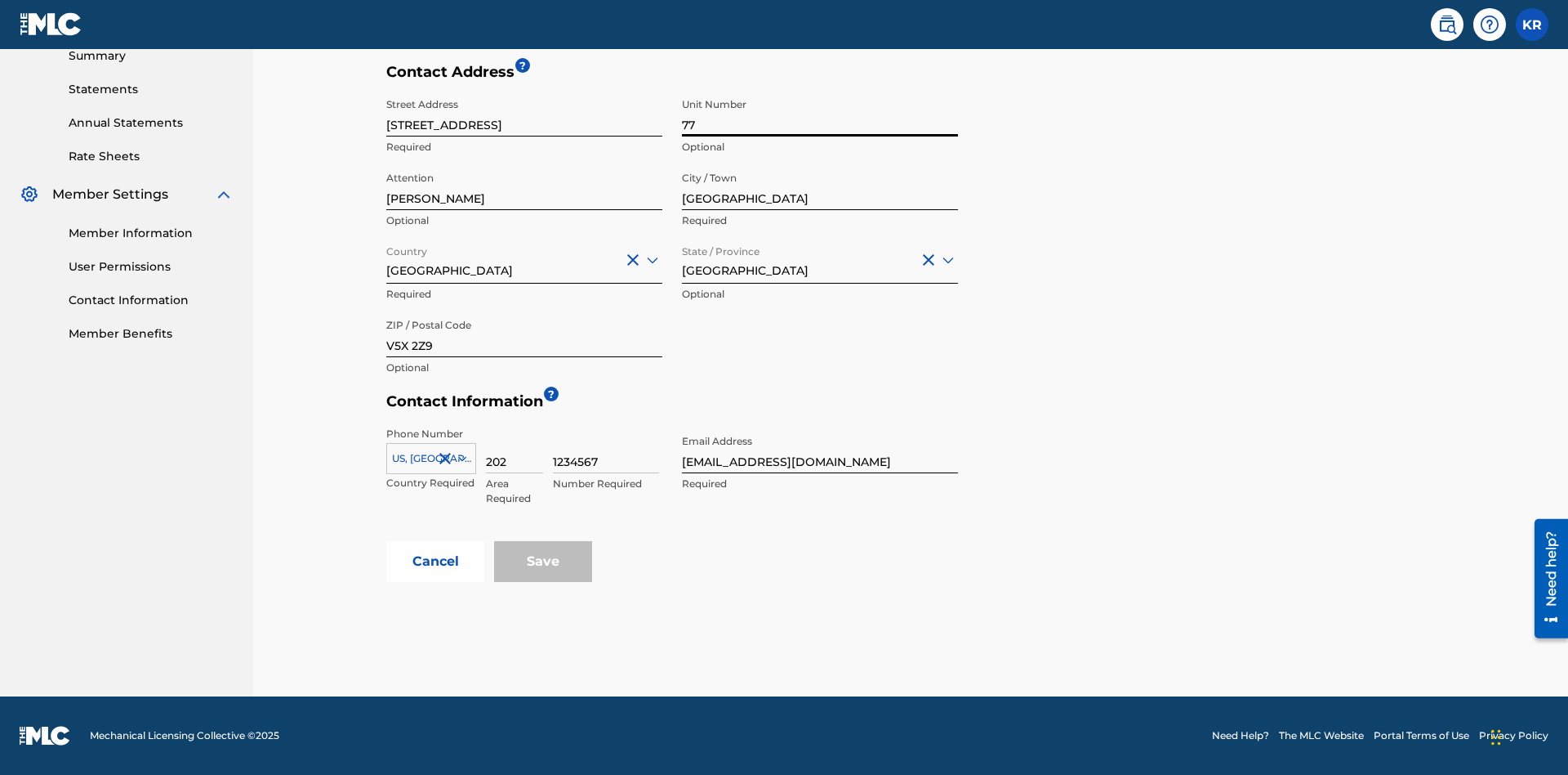
type input "77"
click at [524, 187] on input "[PERSON_NAME]" at bounding box center [524, 187] width 276 height 47
type input "[PERSON_NAME]"
click at [387, 259] on input "Country" at bounding box center [387, 259] width 3 height 17
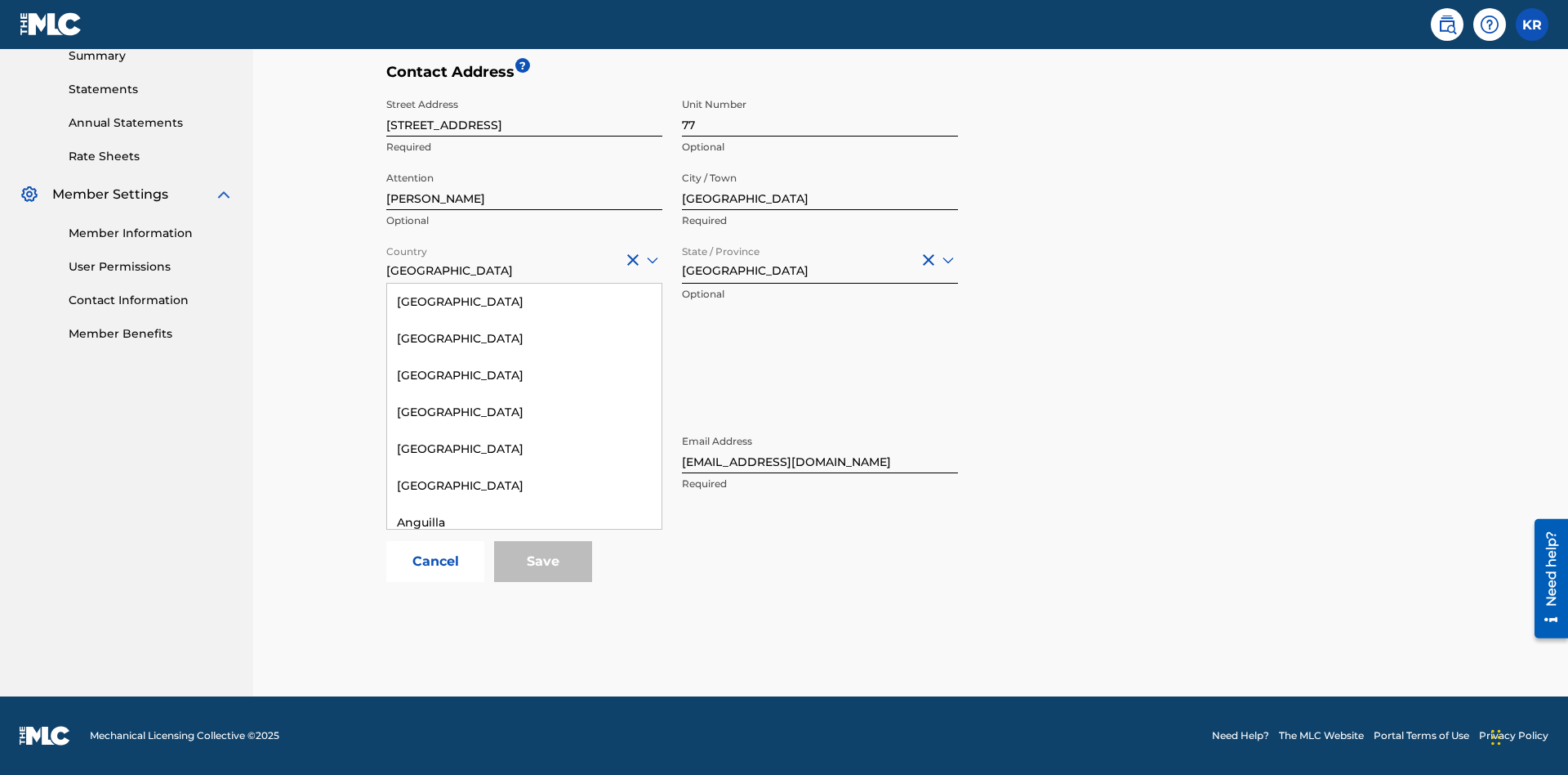
scroll to position [1054, 0]
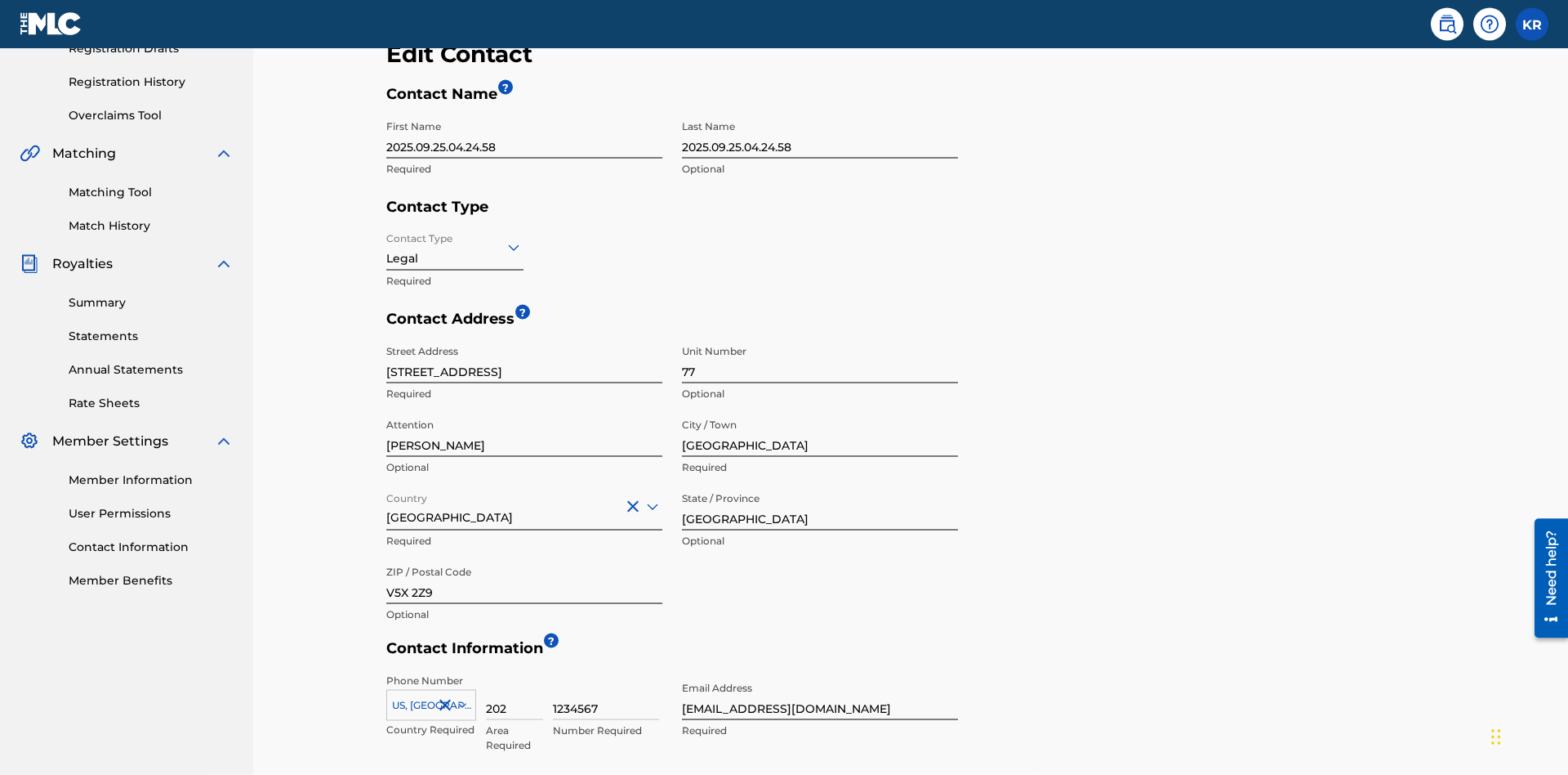
scroll to position [539, 0]
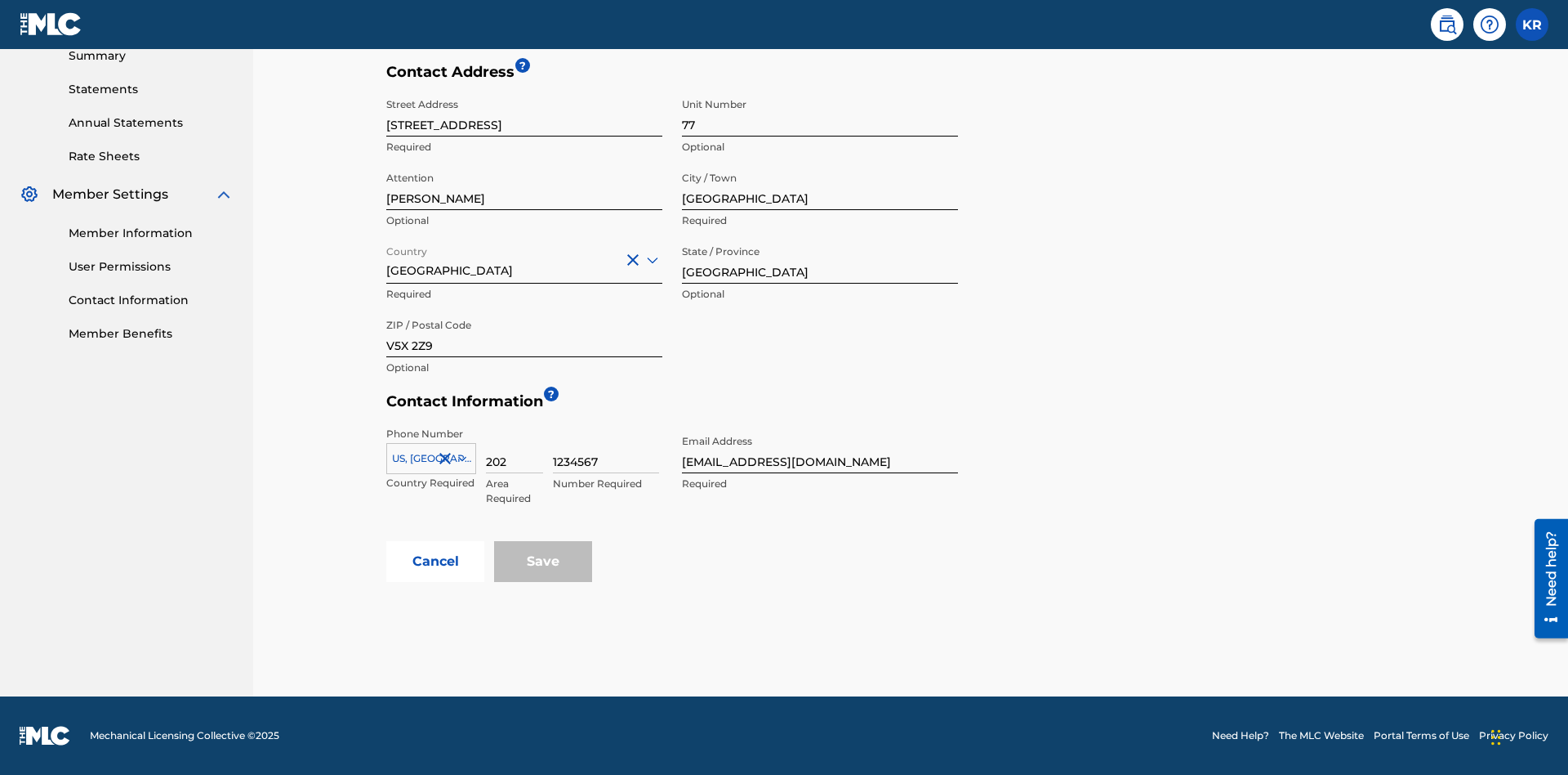
click at [819, 260] on input "[GEOGRAPHIC_DATA]" at bounding box center [819, 260] width 276 height 47
type input "[GEOGRAPHIC_DATA]"
click at [524, 334] on input "V5X 2Z9" at bounding box center [524, 334] width 276 height 47
type input "2060"
click at [459, 458] on icon at bounding box center [462, 458] width 8 height 5
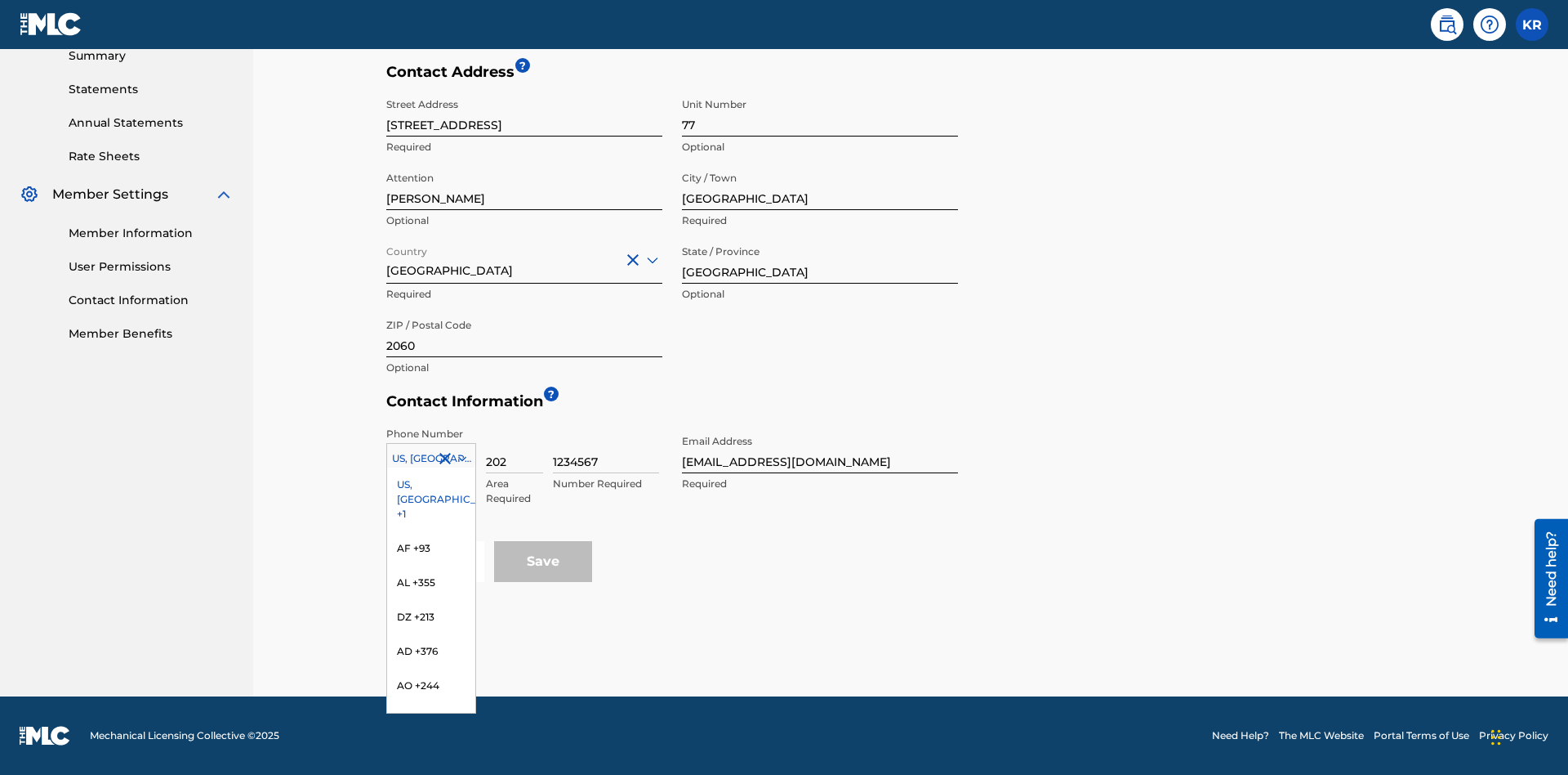
click at [514, 449] on input "202" at bounding box center [514, 449] width 57 height 47
type input "293"
click at [606, 449] on input "1234567" at bounding box center [606, 449] width 106 height 47
type input "9196900"
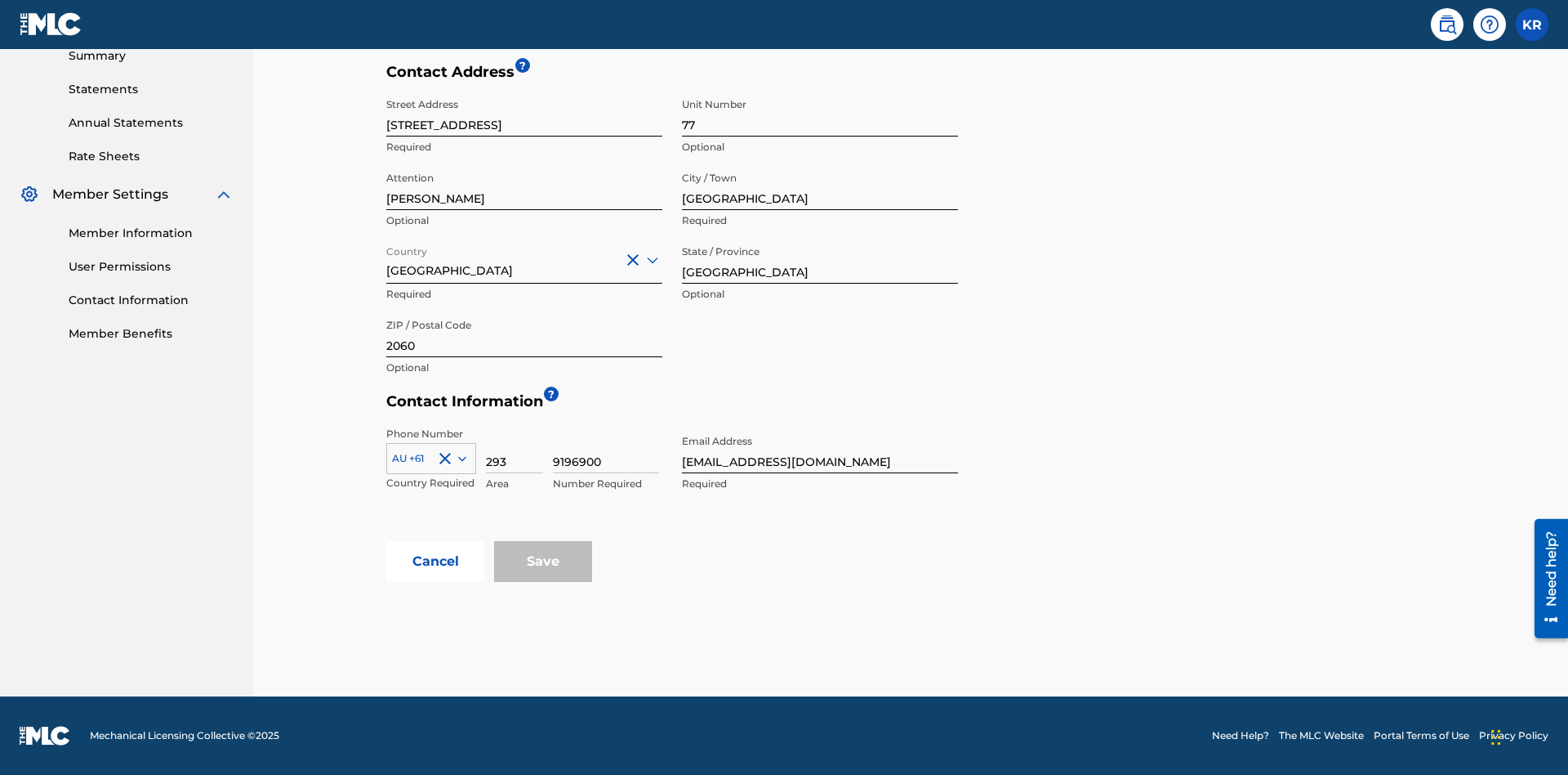
click at [819, 449] on input "[EMAIL_ADDRESS][DOMAIN_NAME]" at bounding box center [819, 449] width 276 height 47
type input "[EMAIL_ADDRESS][DOMAIN_NAME]"
click at [435, 561] on button "Cancel" at bounding box center [435, 561] width 98 height 41
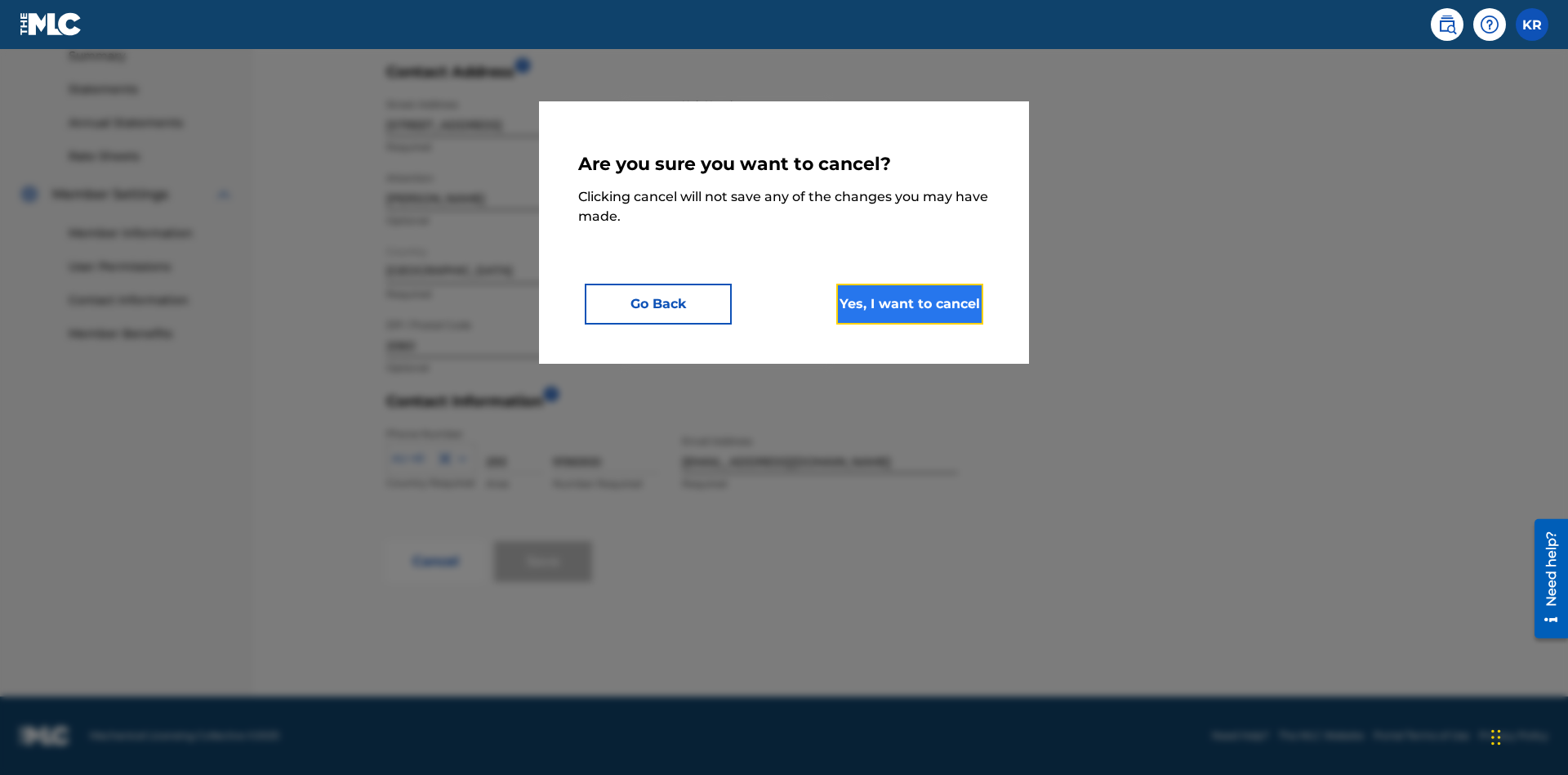
click at [909, 304] on button "Yes, I want to cancel" at bounding box center [909, 304] width 147 height 41
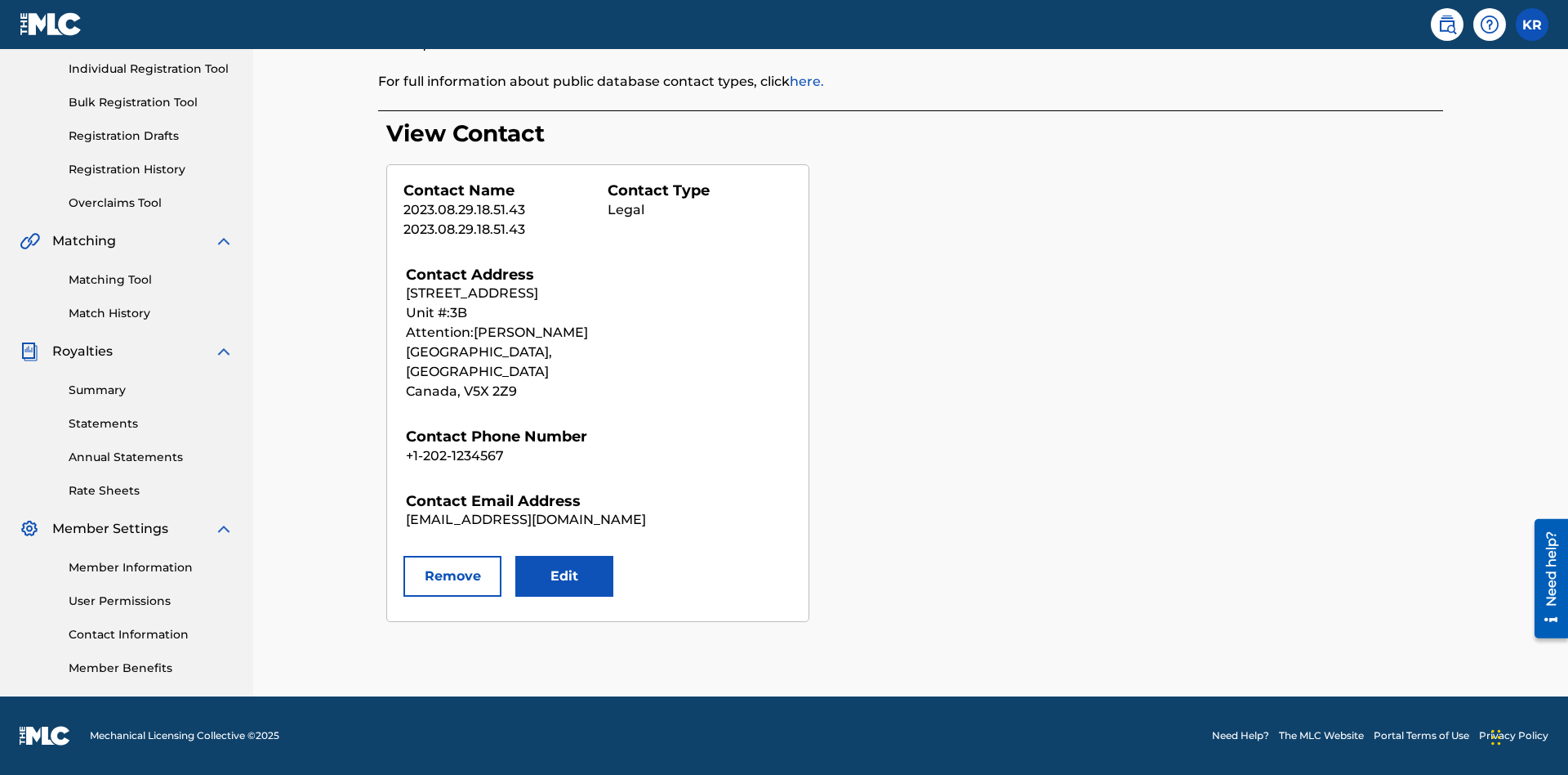
scroll to position [205, 0]
